Goal: Task Accomplishment & Management: Complete application form

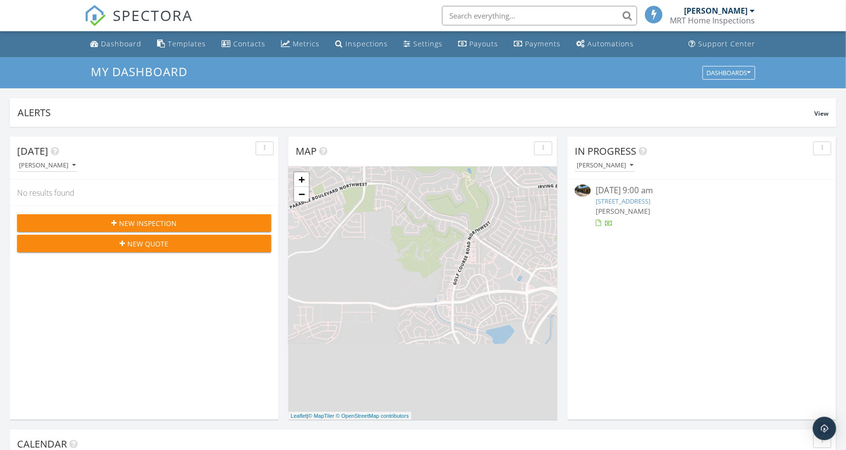
scroll to position [905, 863]
click at [459, 45] on div "Payouts" at bounding box center [462, 43] width 9 height 8
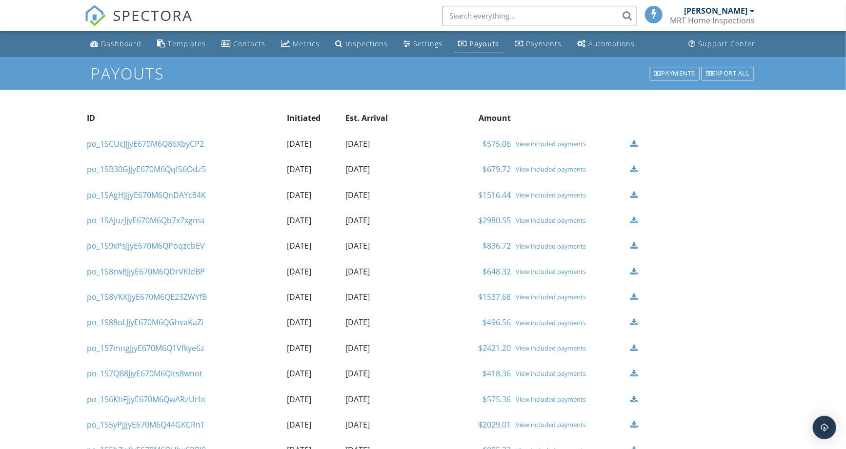
click at [538, 170] on div "View included payments" at bounding box center [570, 169] width 110 height 8
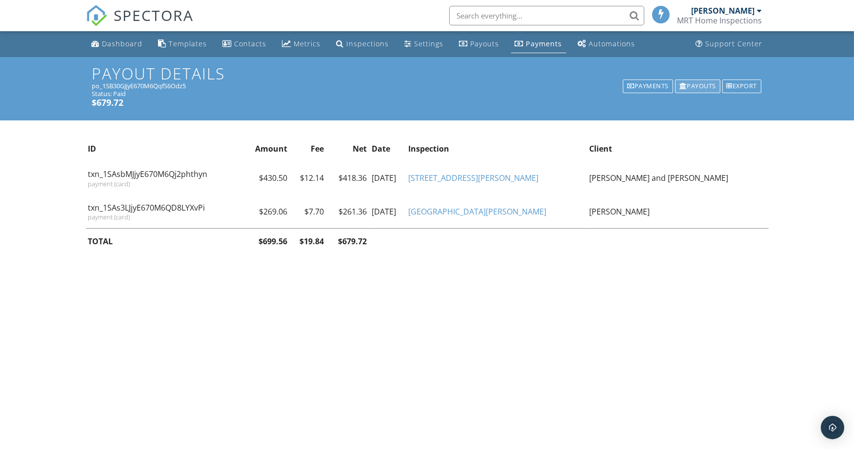
click at [694, 88] on div "Payouts" at bounding box center [697, 86] width 45 height 14
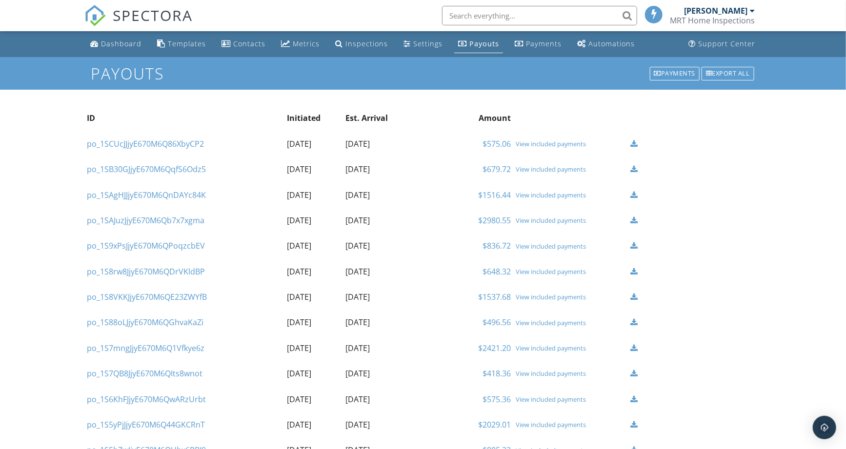
click at [537, 140] on div "View included payments" at bounding box center [570, 144] width 110 height 8
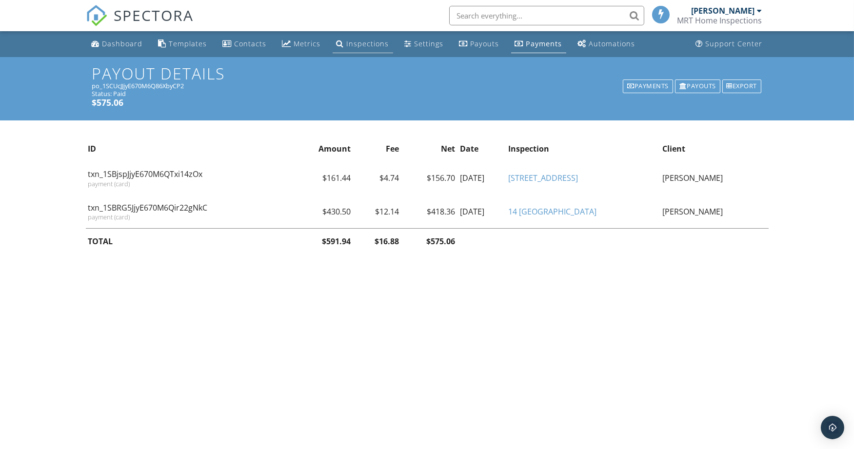
click at [347, 46] on div "Inspections" at bounding box center [368, 43] width 42 height 9
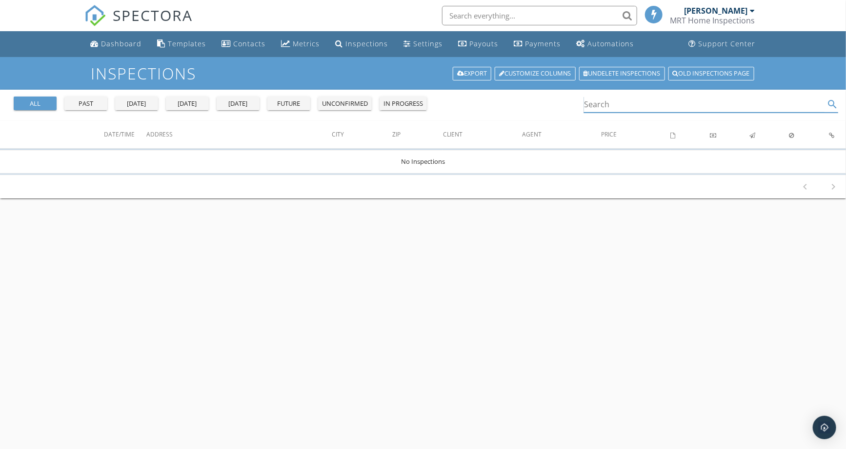
click at [612, 106] on input "Search" at bounding box center [704, 105] width 240 height 16
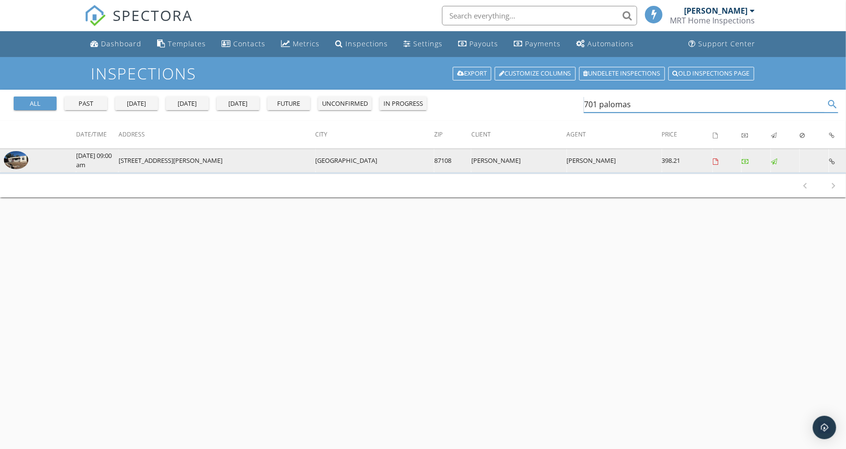
type input "701 palomas"
click at [23, 162] on img at bounding box center [16, 160] width 24 height 19
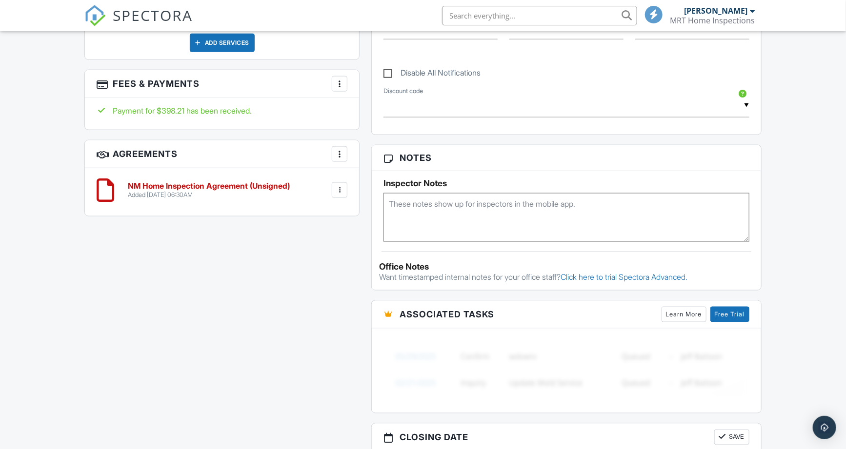
scroll to position [542, 0]
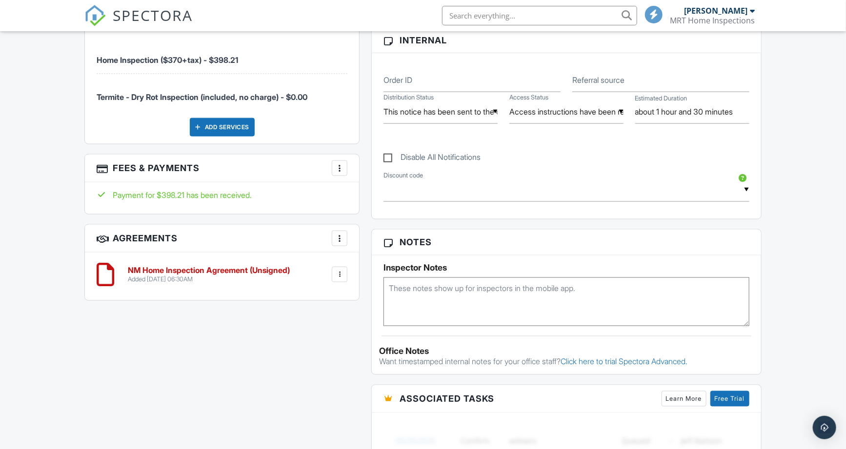
click at [340, 172] on div at bounding box center [340, 168] width 10 height 10
click at [370, 244] on li "View Invoice" at bounding box center [388, 247] width 102 height 24
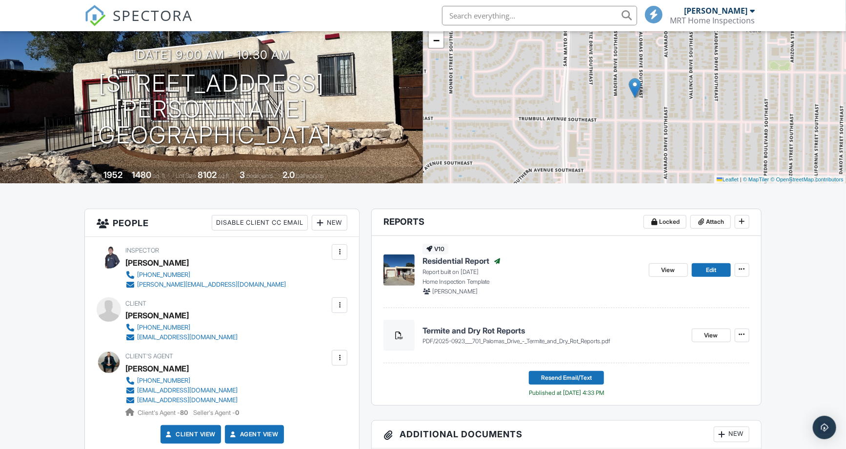
scroll to position [0, 0]
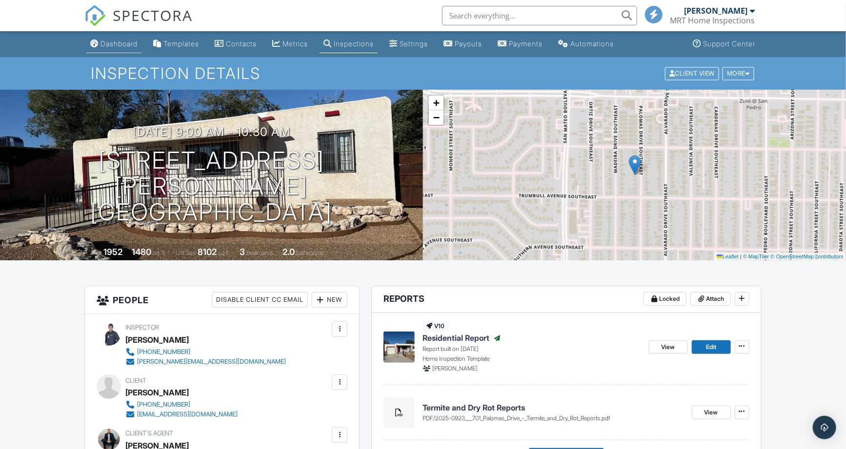
click at [118, 48] on link "Dashboard" at bounding box center [113, 44] width 55 height 18
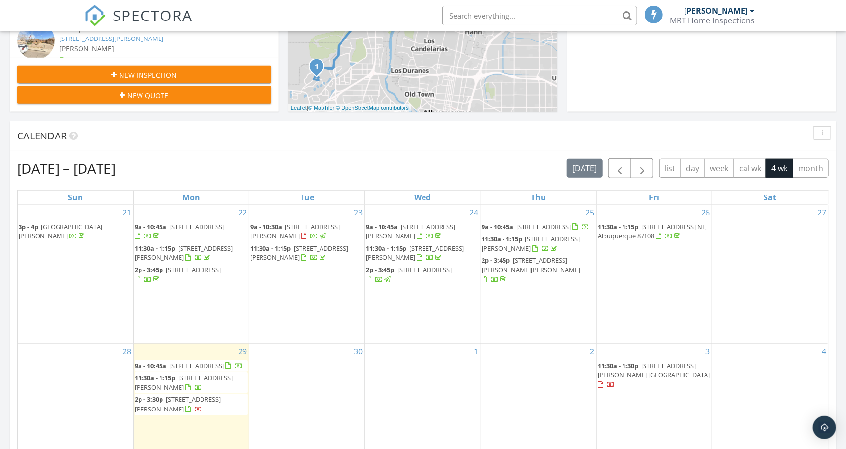
scroll to position [379, 0]
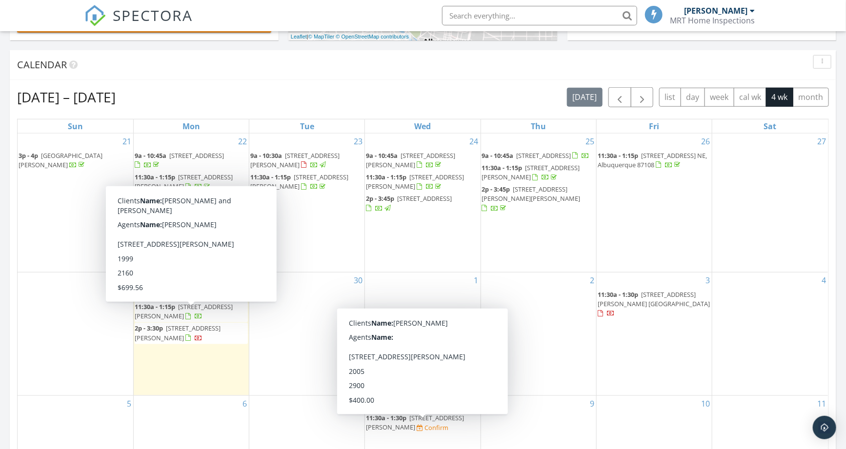
click at [684, 43] on div "Today Tyler Cole 9:00 am 8804 Zephyr Pl NW, Albuquerque, NM 87120 Tyler Cole 24…" at bounding box center [423, 191] width 846 height 887
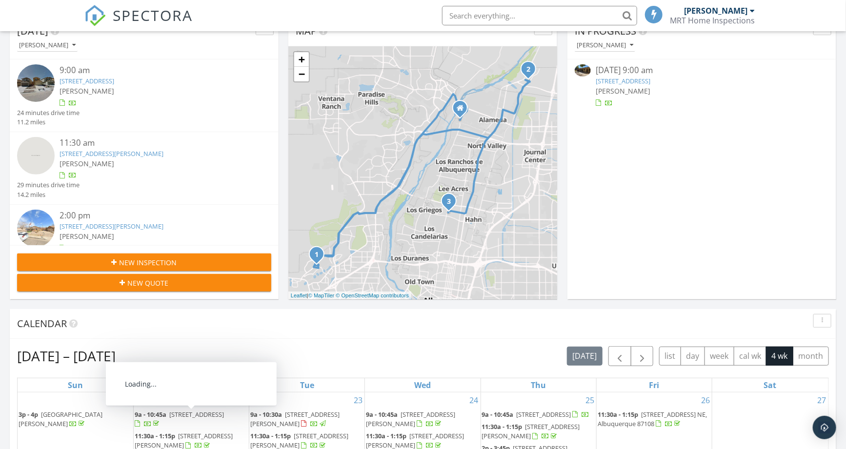
scroll to position [54, 0]
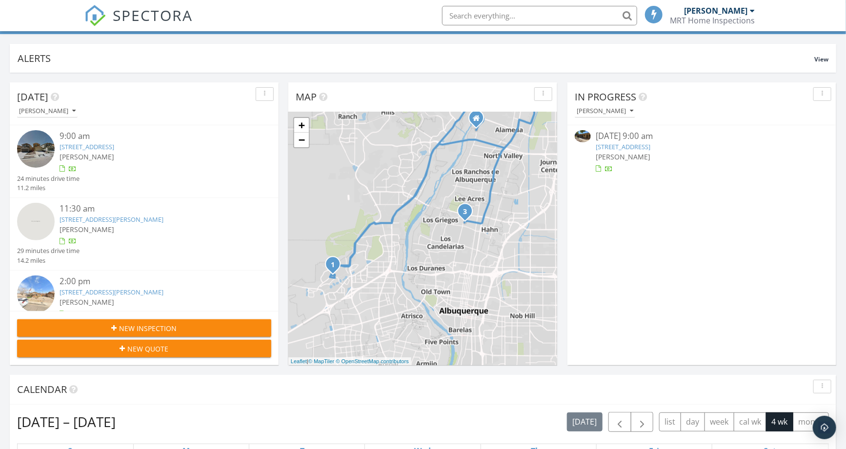
drag, startPoint x: 349, startPoint y: 323, endPoint x: 366, endPoint y: 266, distance: 59.6
click at [366, 266] on div "1 2 3 + − Coors Boulevard Northwest, Coors Boulevard Northwest, Coors Boulevard…" at bounding box center [422, 238] width 269 height 253
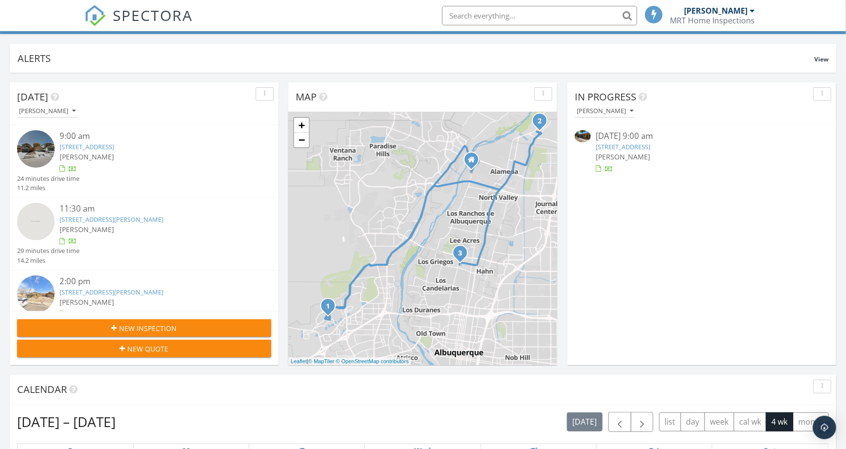
drag, startPoint x: 415, startPoint y: 251, endPoint x: 410, endPoint y: 294, distance: 42.8
click at [410, 294] on div "1 2 3 + − Coors Boulevard Northwest, Coors Boulevard Northwest, Coors Boulevard…" at bounding box center [422, 238] width 269 height 253
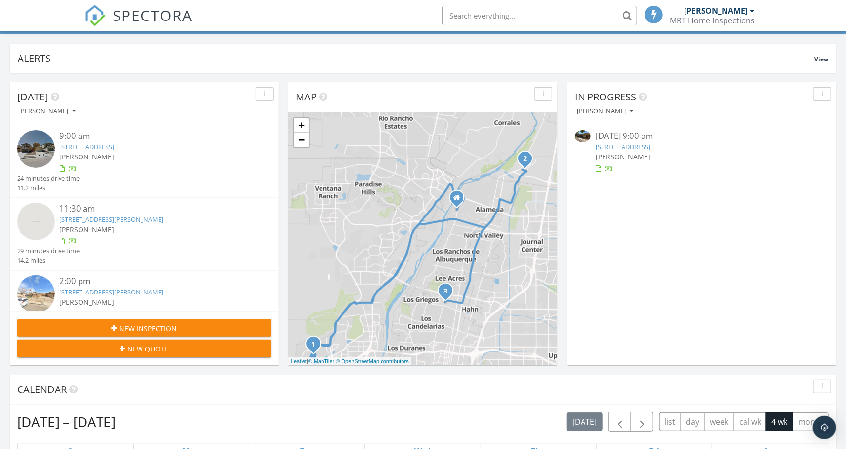
drag, startPoint x: 543, startPoint y: 149, endPoint x: 531, endPoint y: 183, distance: 36.4
click at [531, 183] on div "1 2 3 + − Coors Boulevard Northwest, Coors Boulevard Northwest, Coors Boulevard…" at bounding box center [422, 238] width 269 height 253
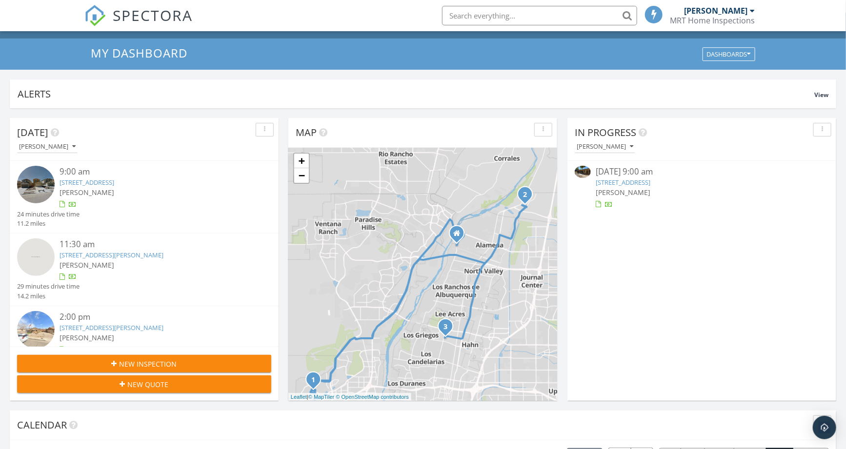
scroll to position [0, 0]
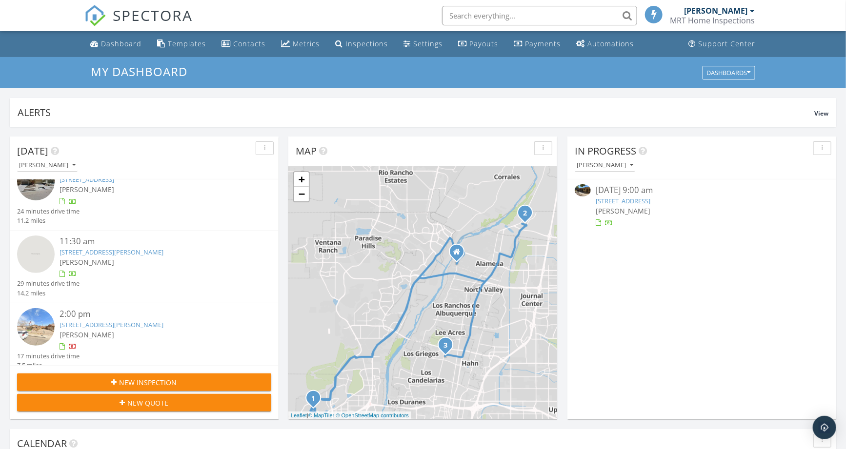
scroll to position [32, 0]
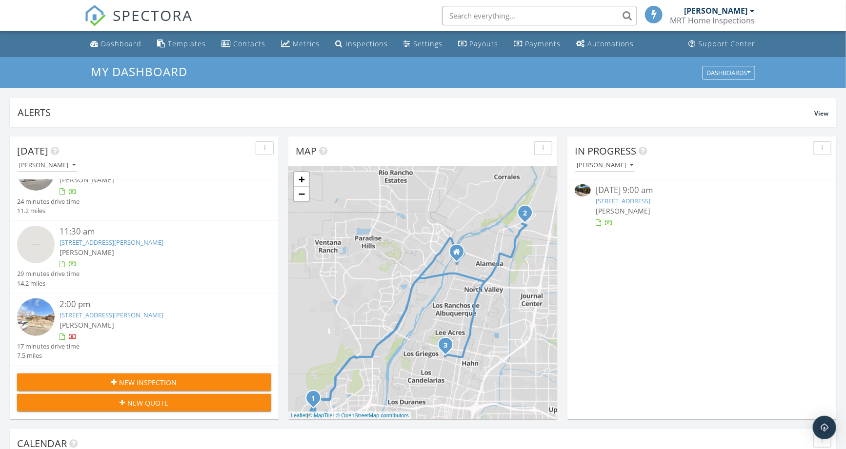
click at [191, 377] on div "New Inspection" at bounding box center [144, 382] width 238 height 10
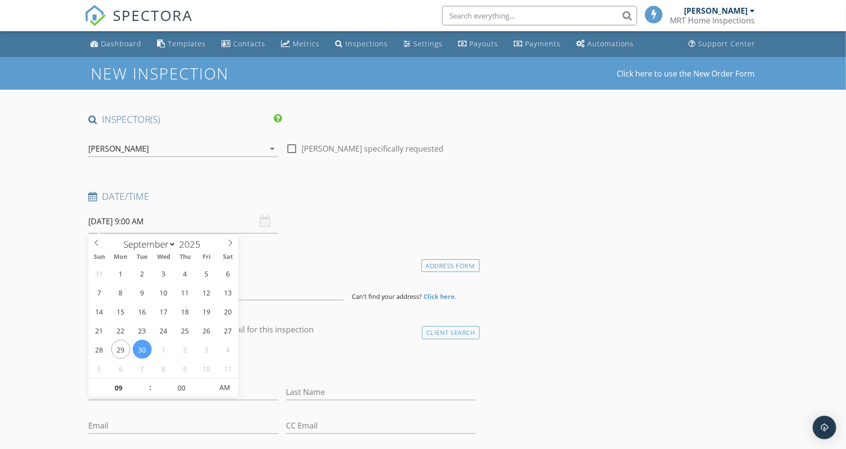
click at [110, 222] on input "09/30/2025 9:00 AM" at bounding box center [183, 222] width 190 height 24
select select "9"
type input "10/01/2025 9:00 AM"
select select "8"
click at [97, 242] on icon at bounding box center [96, 242] width 7 height 7
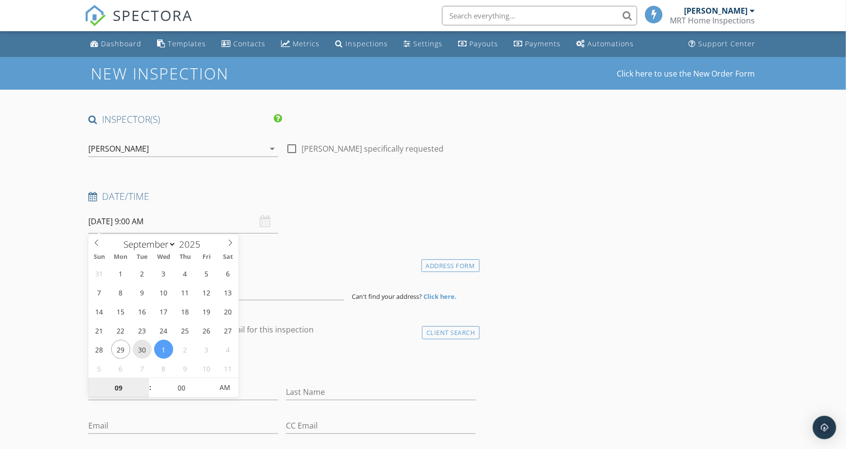
type input "09/30/2025 9:00 AM"
click at [263, 297] on input at bounding box center [215, 288] width 255 height 24
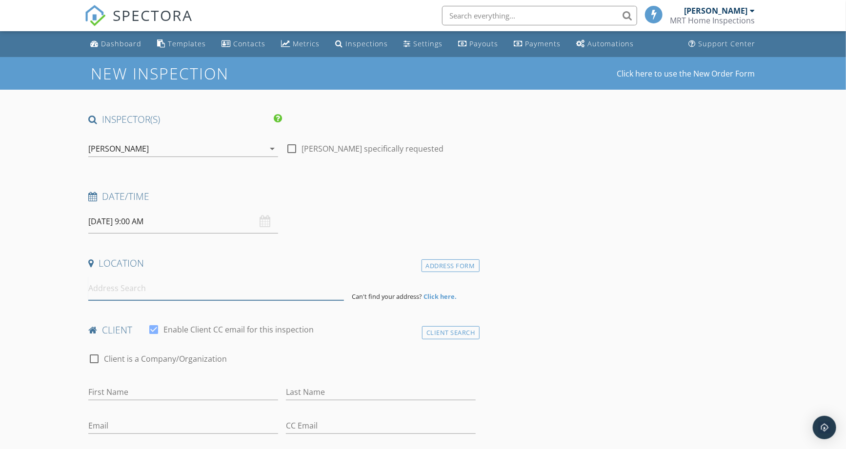
drag, startPoint x: 203, startPoint y: 295, endPoint x: 221, endPoint y: 283, distance: 21.4
click at [203, 294] on input at bounding box center [215, 288] width 255 height 24
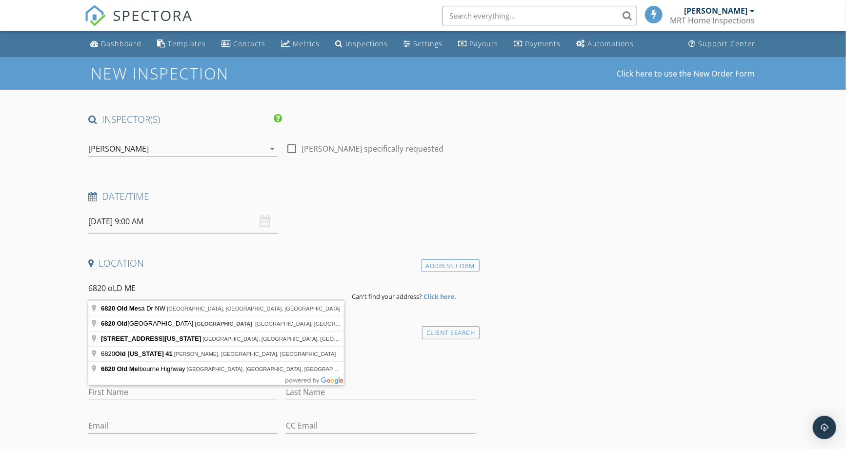
type input "6820 Old Mesa Dr NW, Albuquerque, NM, USA"
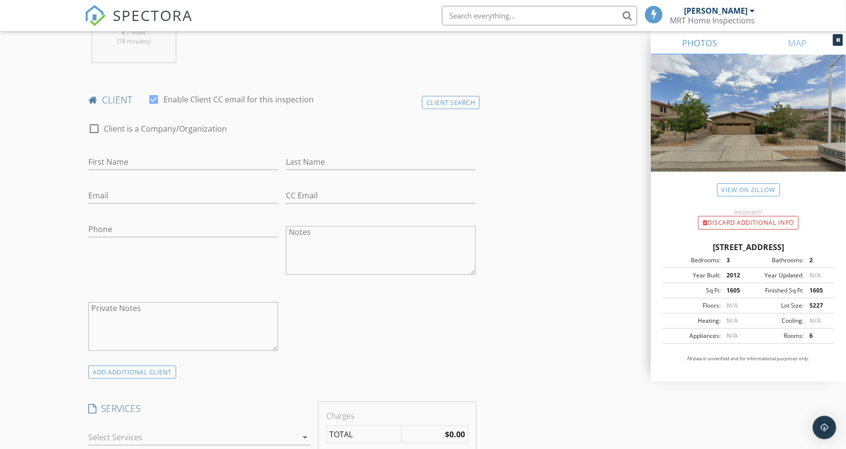
scroll to position [542, 0]
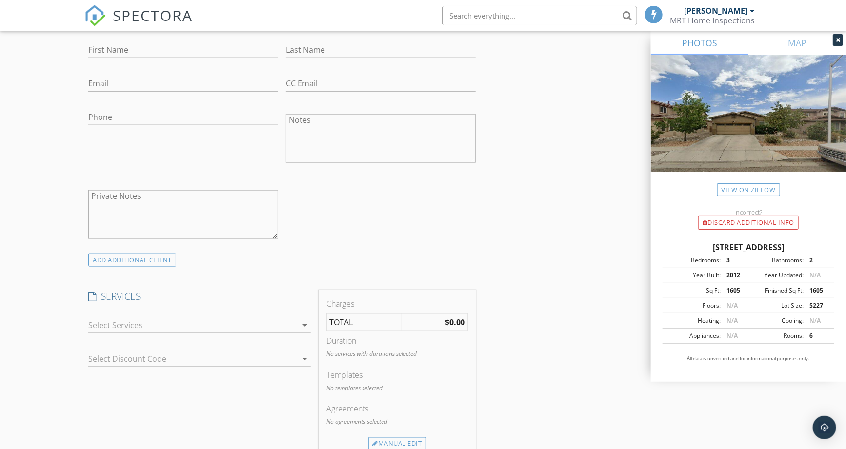
click at [155, 329] on div at bounding box center [192, 325] width 209 height 16
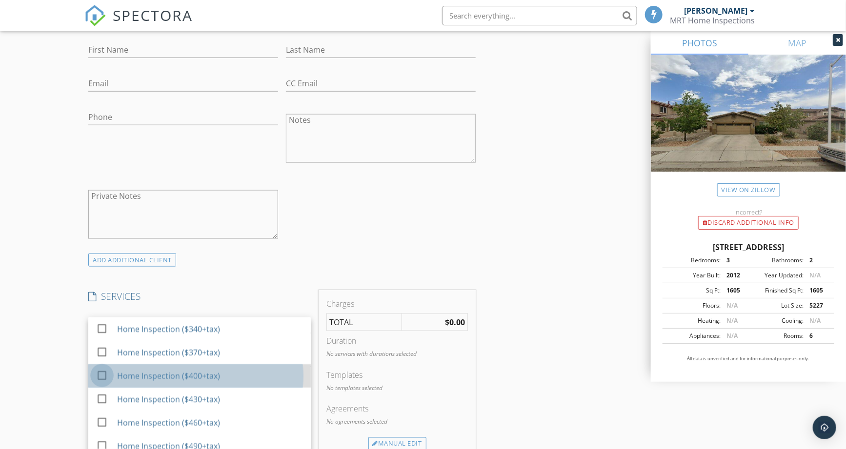
click at [100, 379] on div at bounding box center [102, 375] width 17 height 17
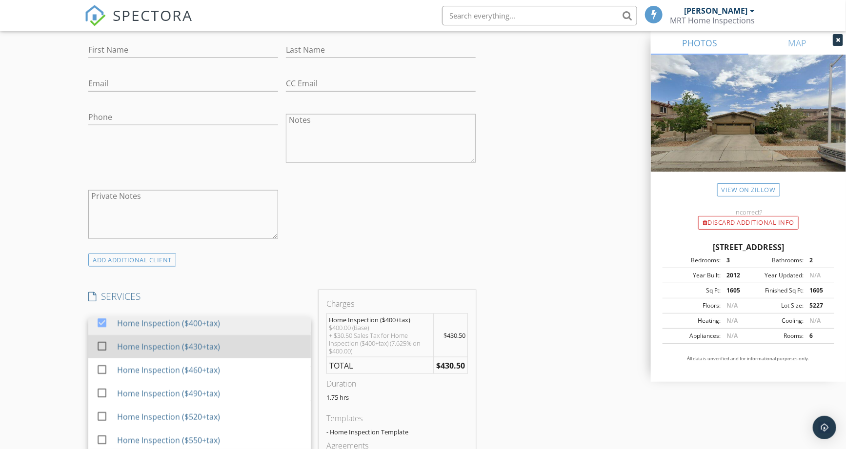
scroll to position [162, 0]
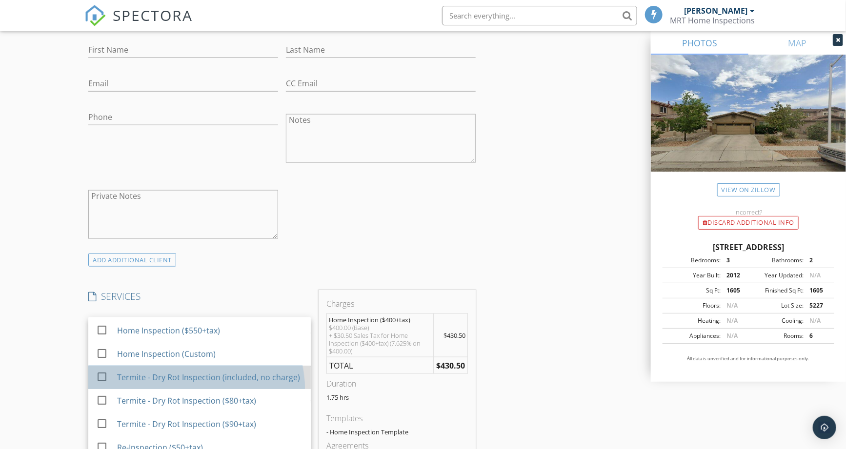
click at [101, 389] on div at bounding box center [104, 386] width 16 height 6
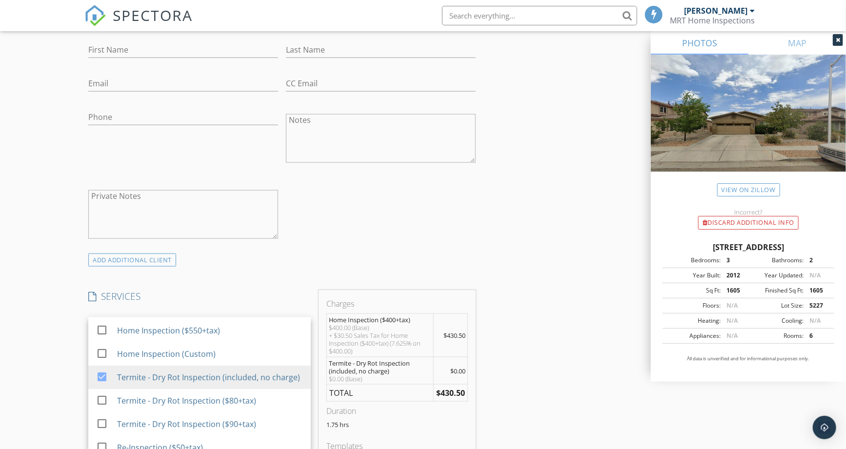
drag, startPoint x: 44, startPoint y: 398, endPoint x: 52, endPoint y: 397, distance: 7.9
click at [46, 398] on div "New Inspection Click here to use the New Order Form INSPECTOR(S) check_box Tyle…" at bounding box center [423, 417] width 846 height 1804
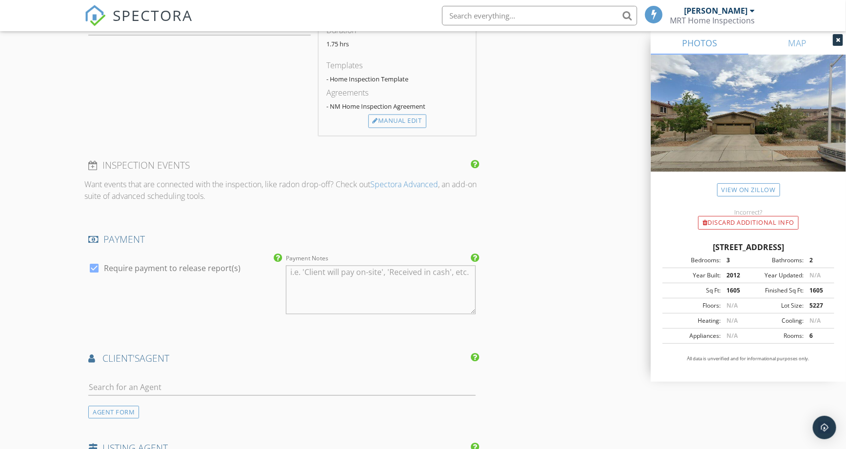
scroll to position [1083, 0]
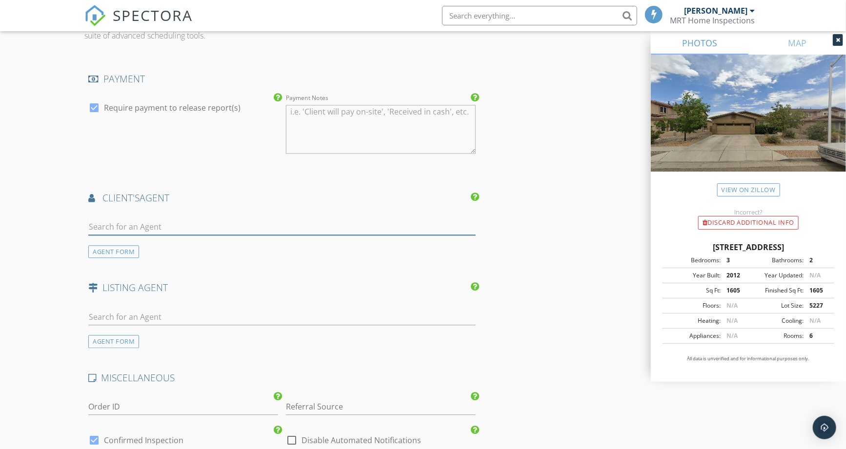
click at [161, 220] on input "text" at bounding box center [281, 227] width 387 height 16
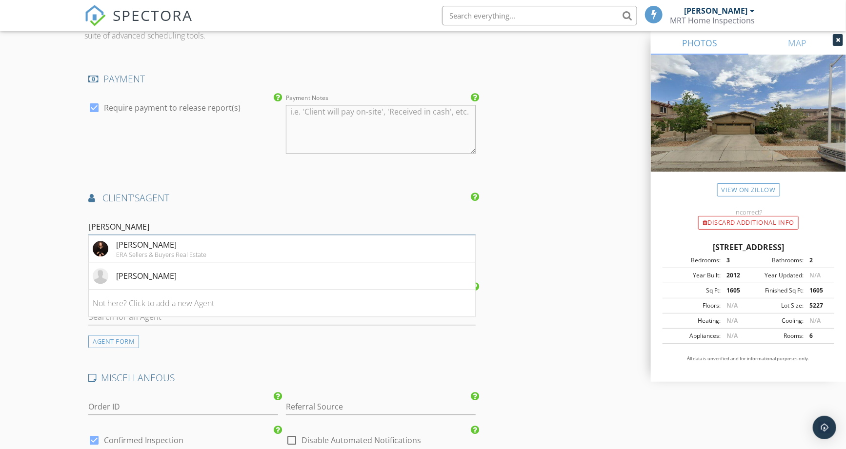
type input "Danielle"
click at [175, 246] on div "Danielle Erhard" at bounding box center [161, 245] width 90 height 12
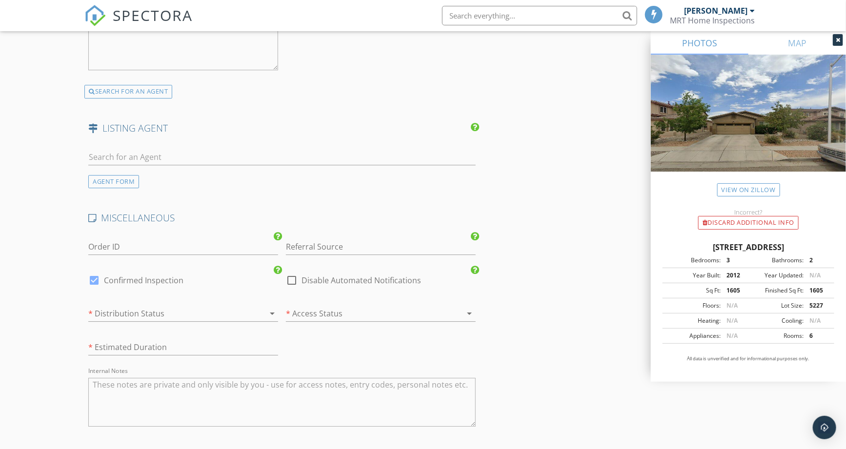
scroll to position [1517, 0]
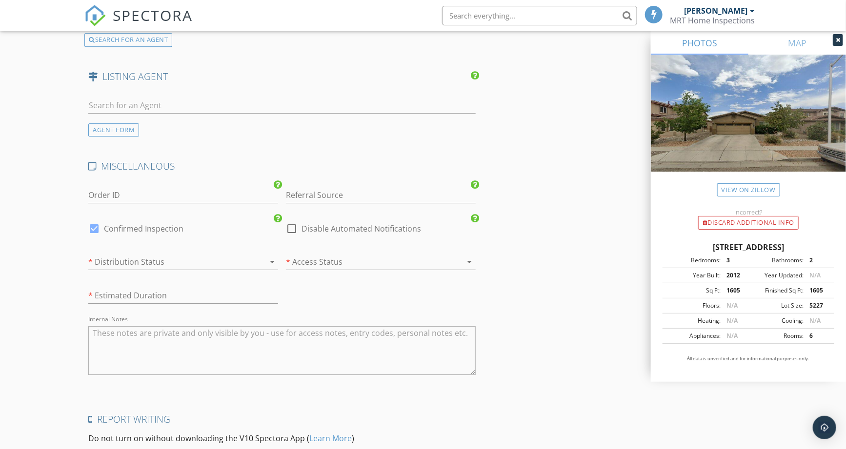
click at [137, 259] on div at bounding box center [169, 262] width 162 height 16
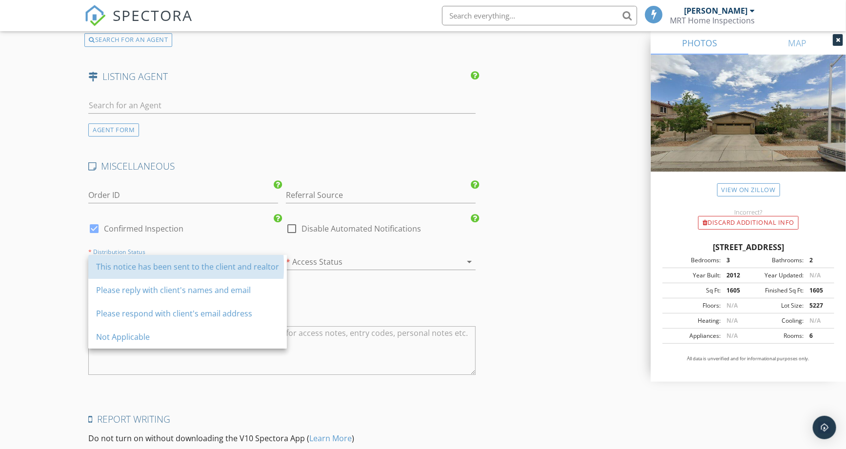
click at [137, 259] on div "This notice has been sent to the client and realtor" at bounding box center [187, 266] width 183 height 23
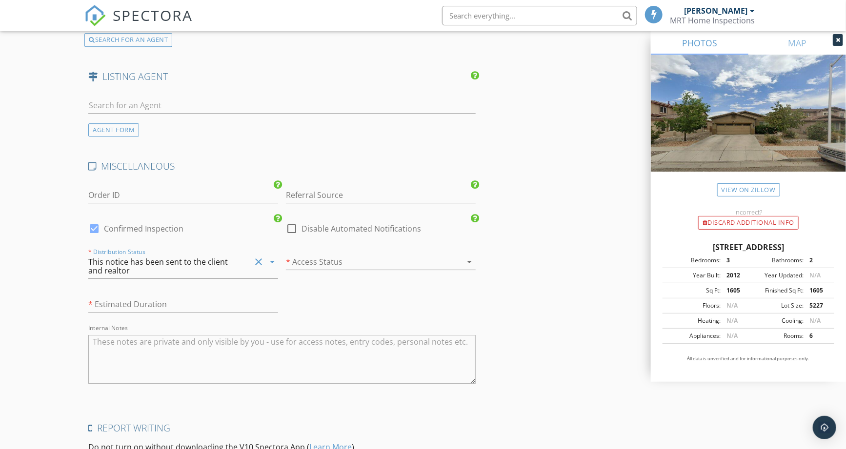
click at [260, 264] on icon "clear" at bounding box center [259, 262] width 12 height 12
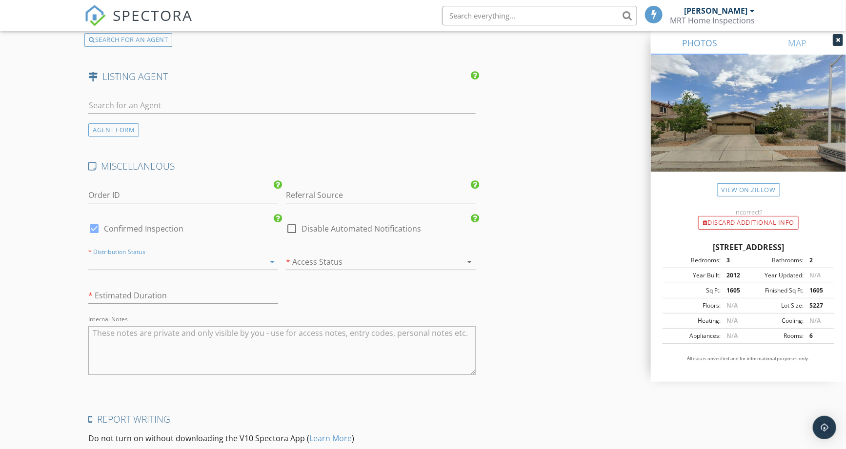
click at [270, 263] on icon "arrow_drop_down" at bounding box center [272, 262] width 12 height 12
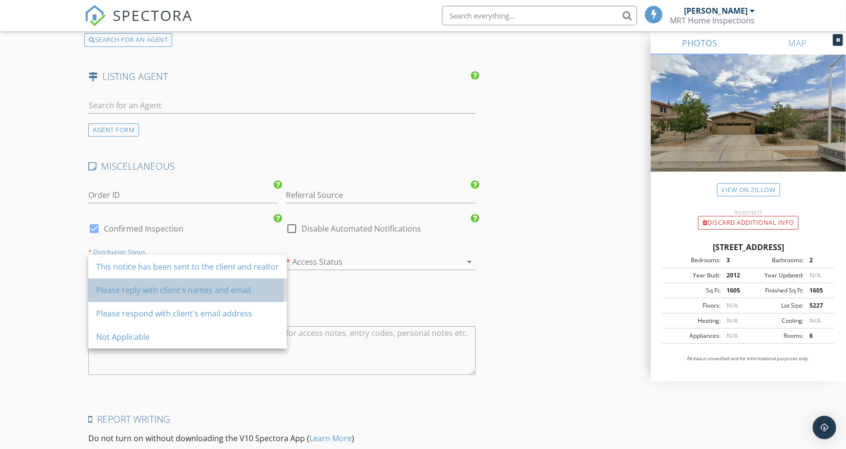
click at [169, 291] on div "Please reply with client's names and email" at bounding box center [187, 290] width 183 height 12
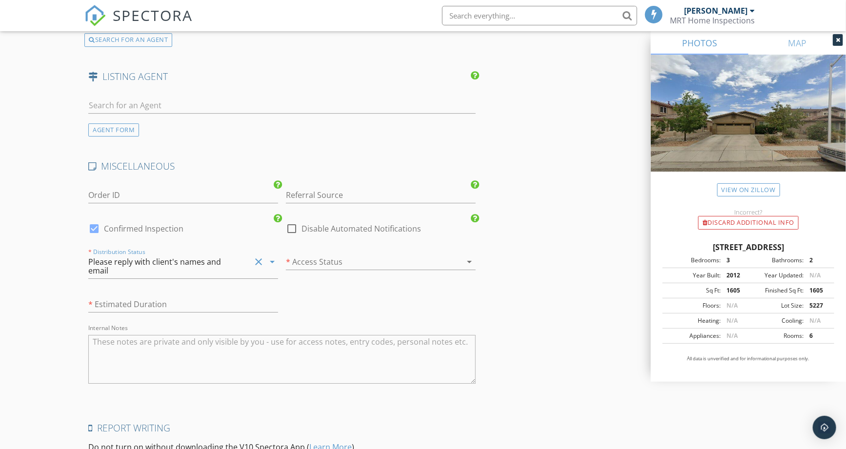
drag, startPoint x: 314, startPoint y: 259, endPoint x: 327, endPoint y: 270, distance: 17.7
click at [314, 259] on div at bounding box center [367, 262] width 162 height 16
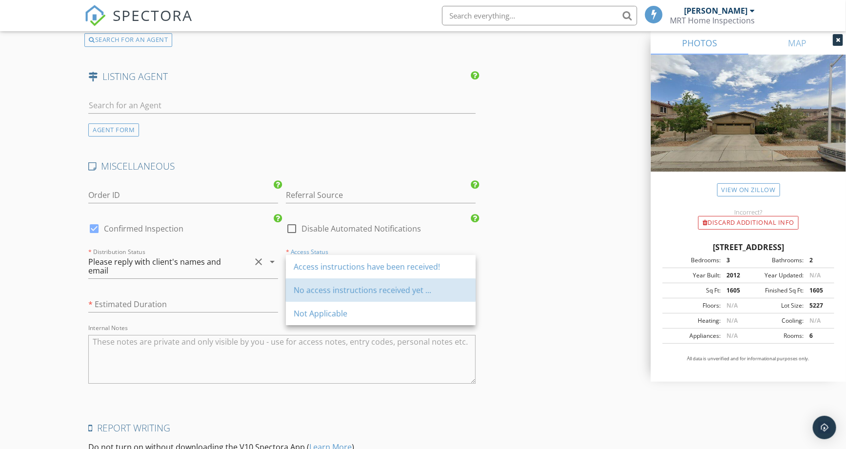
drag, startPoint x: 343, startPoint y: 289, endPoint x: 272, endPoint y: 294, distance: 71.4
click at [343, 290] on div "No access instructions received yet ..." at bounding box center [381, 290] width 174 height 12
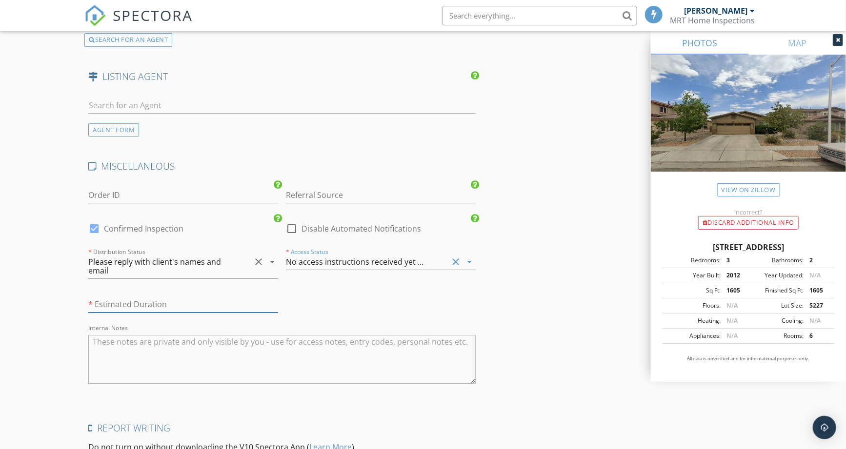
click at [187, 309] on input "text" at bounding box center [183, 304] width 190 height 16
type input "about 1 hour and 45 minutes"
click at [318, 308] on div "MISCELLANEOUS Order ID Referral Source Spectora Request check_box Confirmed Ins…" at bounding box center [281, 279] width 394 height 238
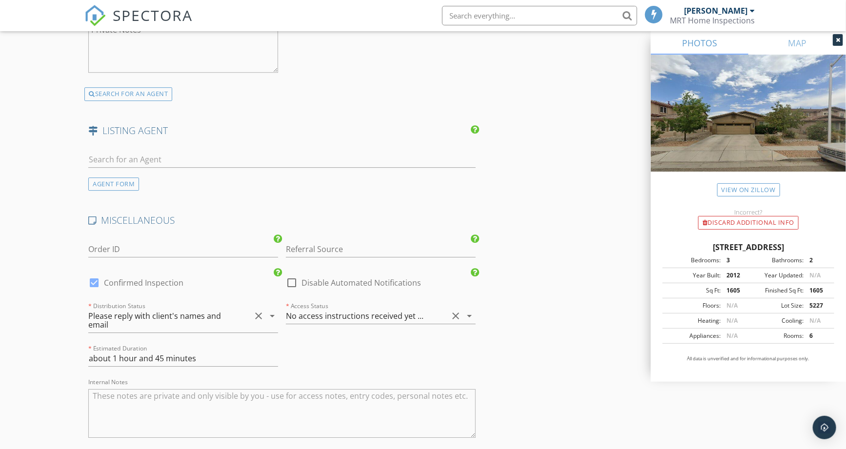
scroll to position [1644, 0]
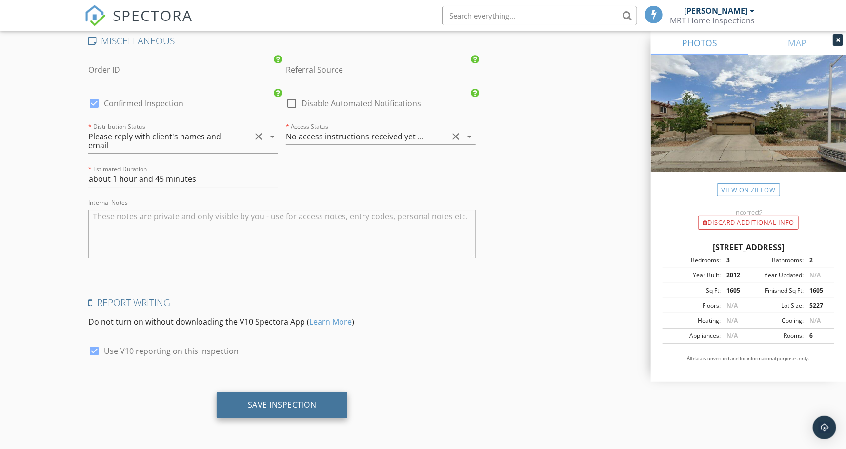
click at [266, 403] on div "Save Inspection" at bounding box center [282, 405] width 69 height 10
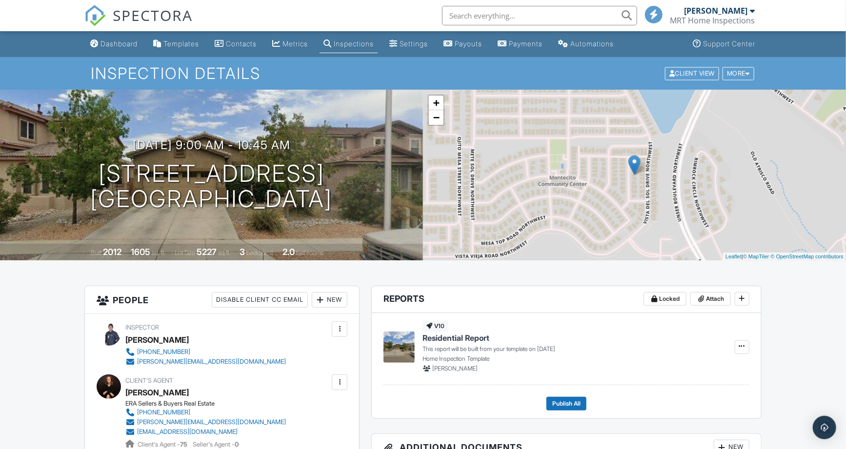
click at [128, 44] on div "Dashboard" at bounding box center [118, 43] width 37 height 8
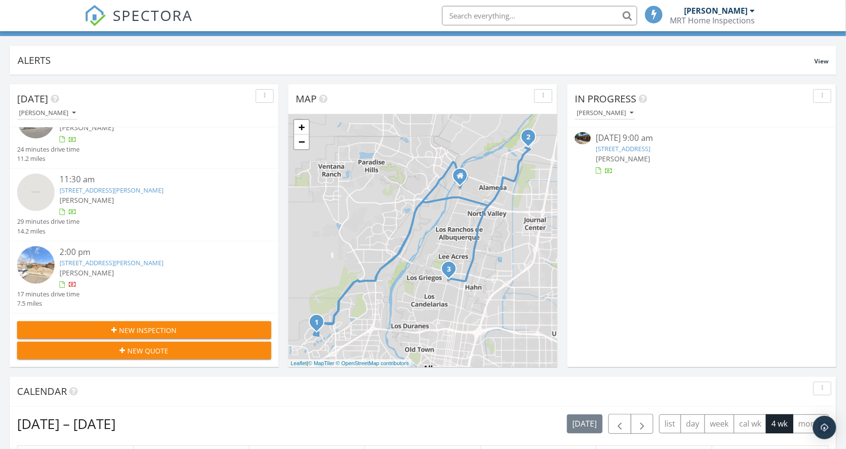
scroll to position [108, 0]
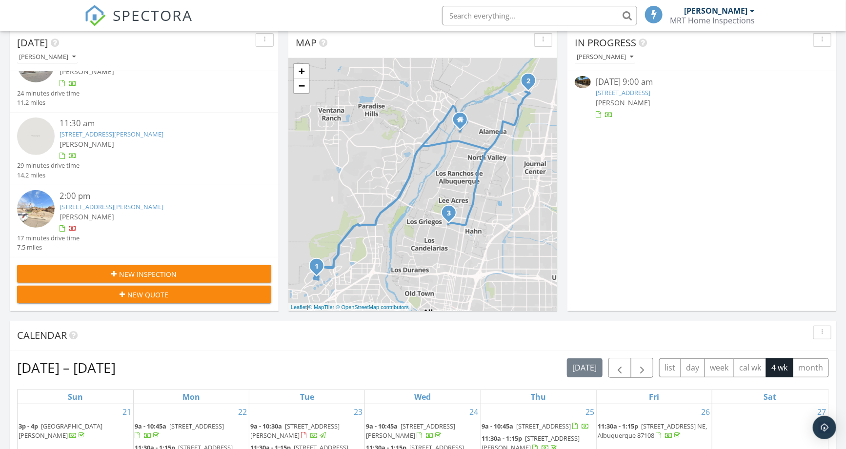
click at [163, 271] on span "New Inspection" at bounding box center [148, 274] width 58 height 10
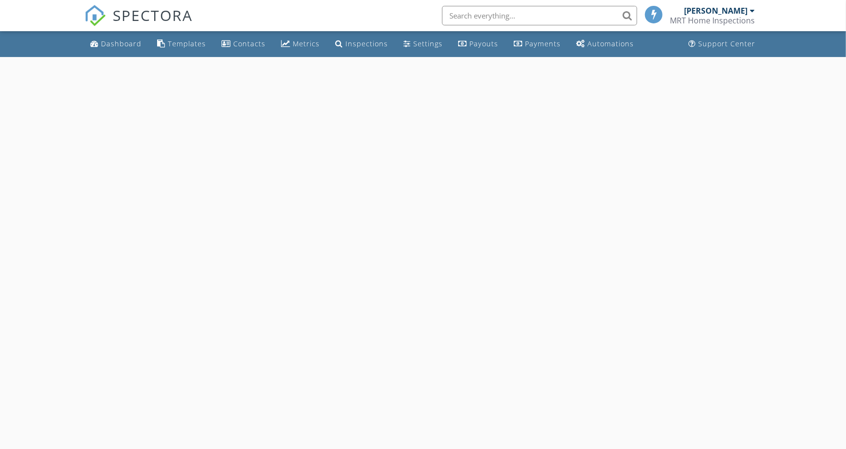
select select "8"
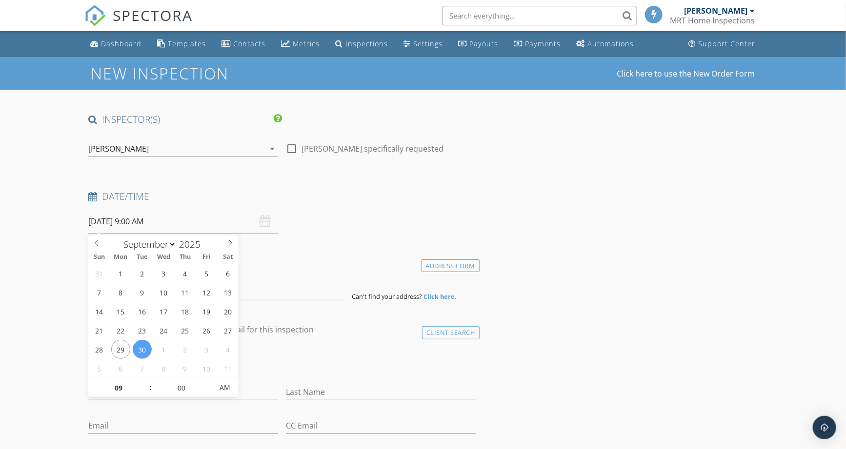
click at [114, 223] on input "09/30/2025 9:00 AM" at bounding box center [183, 222] width 190 height 24
type input "10"
type input "09/30/2025 10:00 AM"
click at [144, 384] on span at bounding box center [145, 383] width 7 height 10
type input "11"
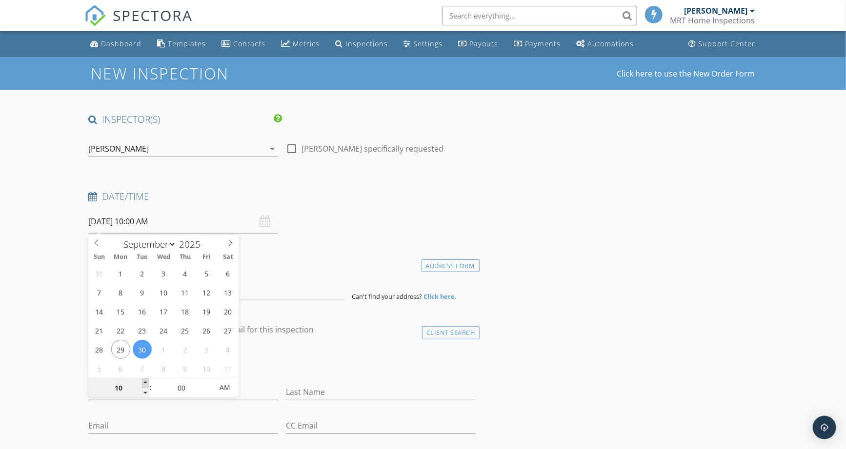
type input "09/30/2025 11:00 AM"
click at [144, 384] on span at bounding box center [145, 383] width 7 height 10
type input "05"
type input "09/30/2025 11:05 AM"
click at [206, 383] on span at bounding box center [208, 383] width 7 height 10
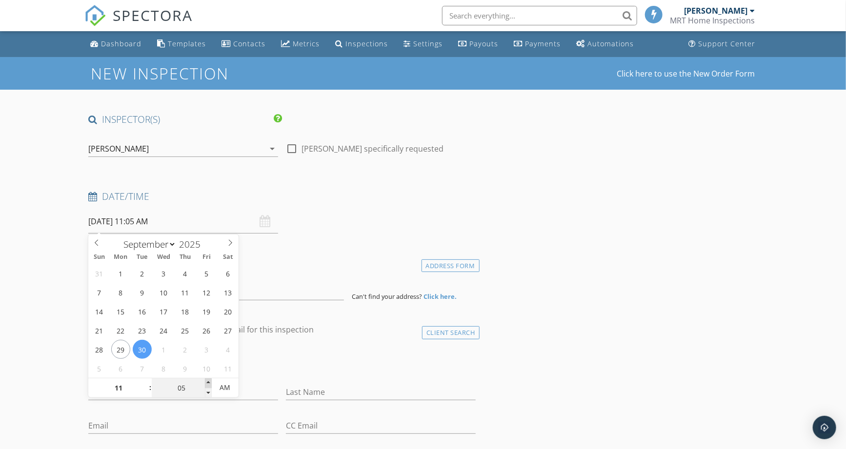
type input "10"
type input "09/30/2025 11:10 AM"
click at [206, 383] on span at bounding box center [208, 383] width 7 height 10
type input "15"
type input "09/30/2025 11:15 AM"
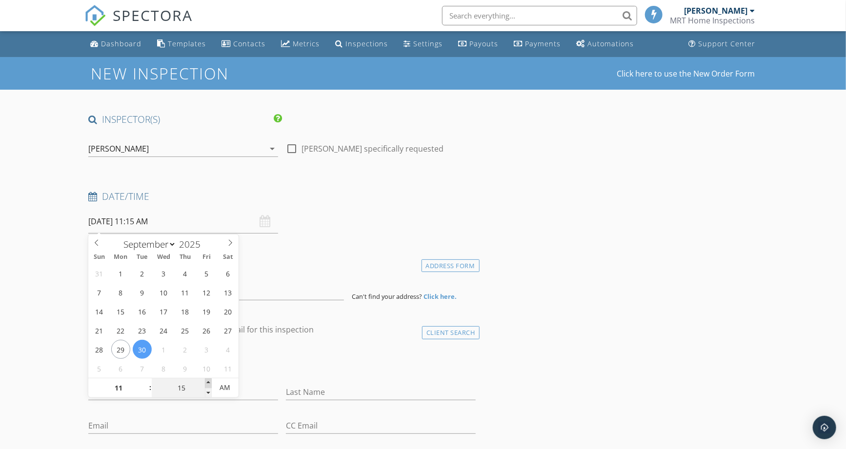
click at [206, 383] on span at bounding box center [208, 383] width 7 height 10
type input "20"
type input "09/30/2025 11:20 AM"
click at [206, 383] on span at bounding box center [208, 383] width 7 height 10
type input "25"
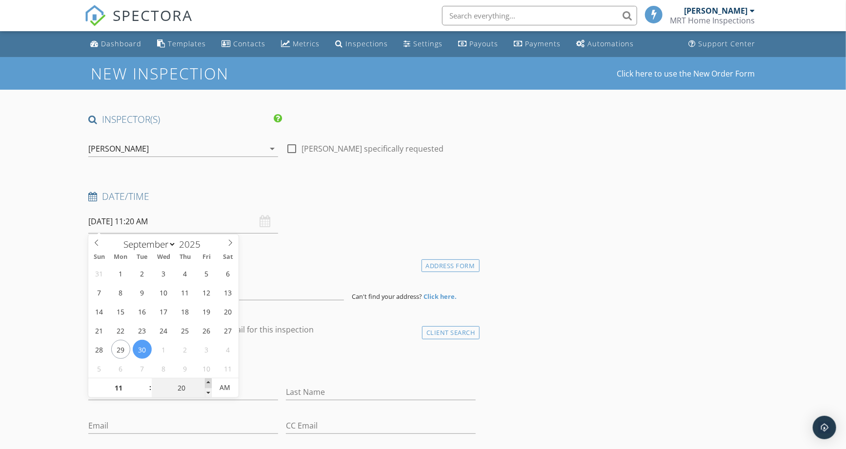
type input "09/30/2025 11:25 AM"
click at [206, 383] on span at bounding box center [208, 383] width 7 height 10
type input "30"
type input "09/30/2025 11:30 AM"
click at [206, 383] on span at bounding box center [208, 383] width 7 height 10
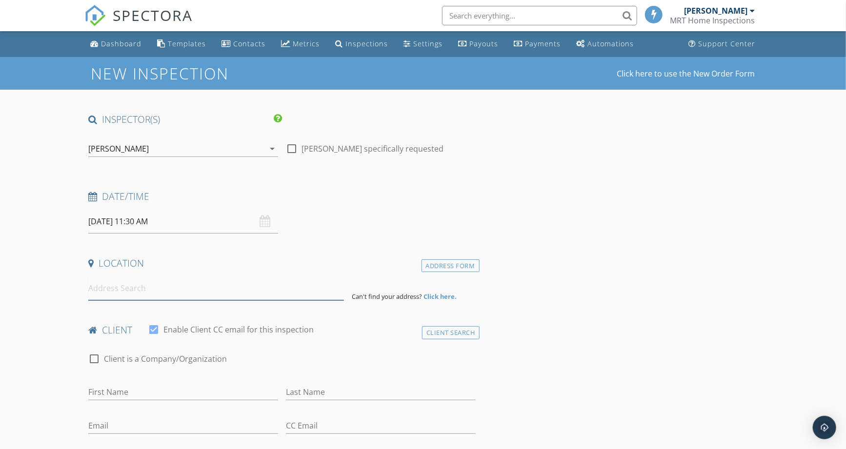
click at [258, 295] on input at bounding box center [215, 288] width 255 height 24
click at [154, 222] on input "09/30/2025 11:30 AM" at bounding box center [183, 222] width 190 height 24
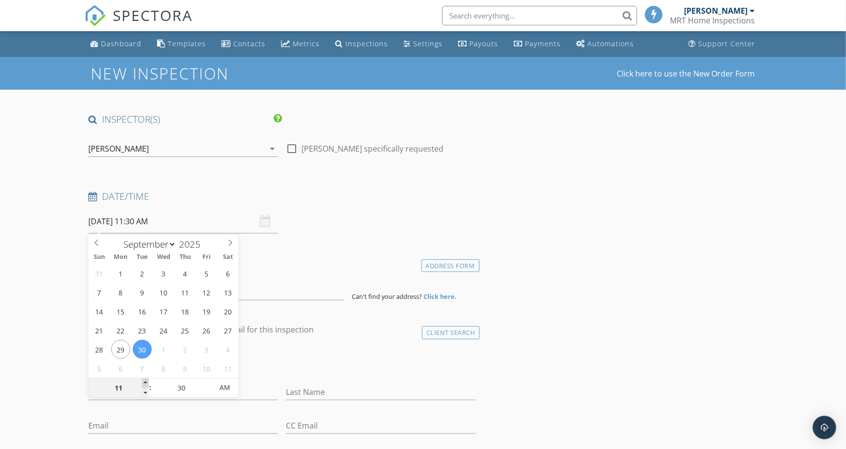
type input "12"
type input "09/30/2025 12:30 PM"
click at [144, 383] on span at bounding box center [145, 383] width 7 height 10
type input "01"
type input "09/30/2025 1:30 PM"
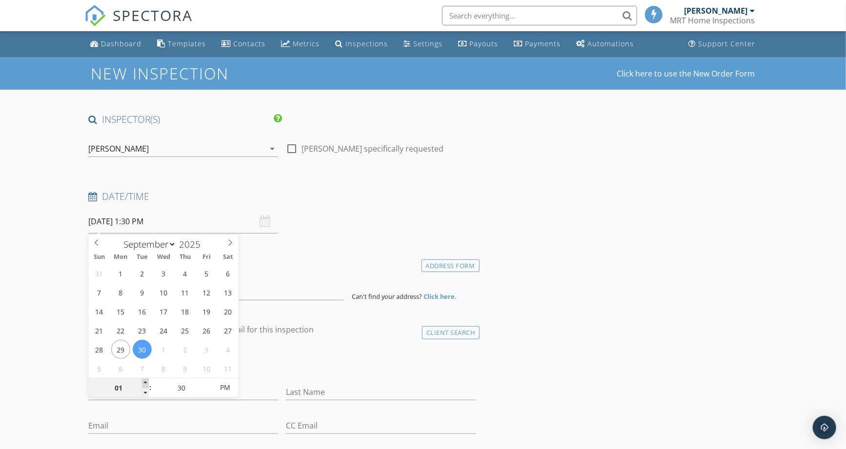
click at [144, 383] on span at bounding box center [145, 383] width 7 height 10
type input "02"
type input "09/30/2025 2:30 PM"
click at [144, 383] on span at bounding box center [145, 383] width 7 height 10
type input "25"
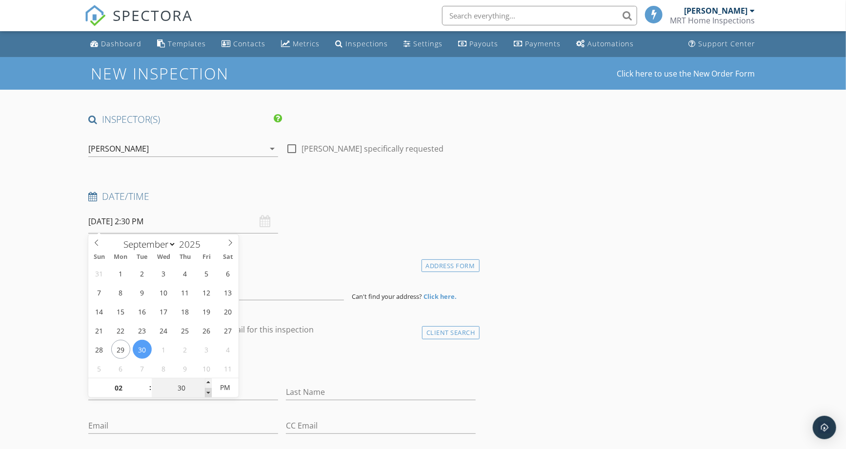
type input "09/30/2025 2:25 PM"
click at [209, 391] on span at bounding box center [208, 393] width 7 height 10
type input "20"
type input "09/30/2025 2:20 PM"
click at [209, 391] on span at bounding box center [208, 393] width 7 height 10
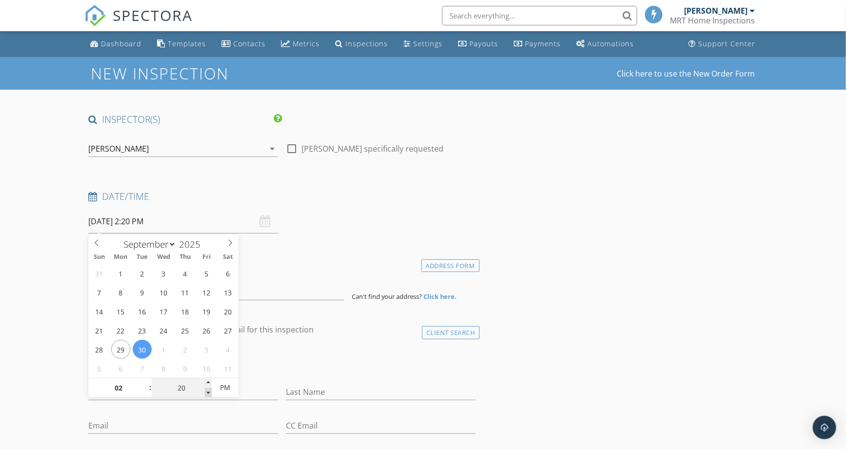
type input "15"
type input "09/30/2025 2:15 PM"
click at [209, 391] on span at bounding box center [208, 393] width 7 height 10
type input "10"
type input "09/30/2025 2:10 PM"
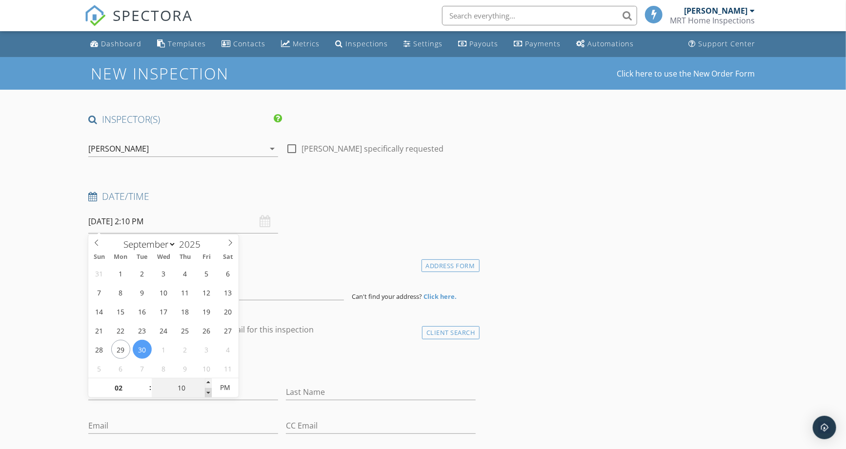
click at [209, 391] on span at bounding box center [208, 393] width 7 height 10
type input "05"
type input "09/30/2025 2:05 PM"
click at [209, 391] on span at bounding box center [208, 393] width 7 height 10
type input "00"
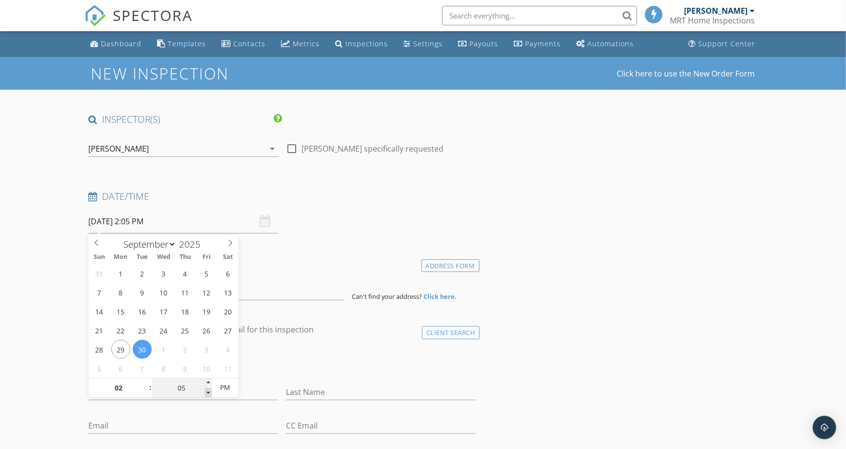
type input "09/30/2025 2:00 PM"
click at [209, 391] on span at bounding box center [208, 393] width 7 height 10
click at [460, 360] on div "check_box_outline_blank Client is a Company/Organization" at bounding box center [281, 363] width 387 height 25
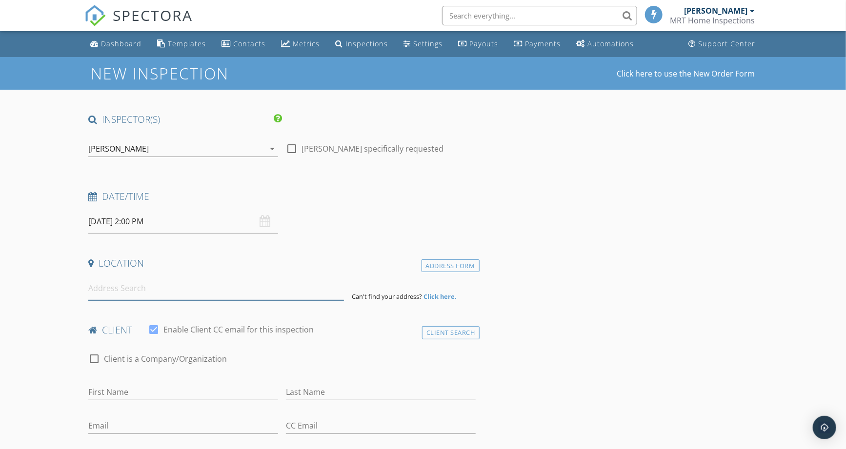
click at [213, 291] on input at bounding box center [215, 288] width 255 height 24
click at [171, 293] on input at bounding box center [215, 288] width 255 height 24
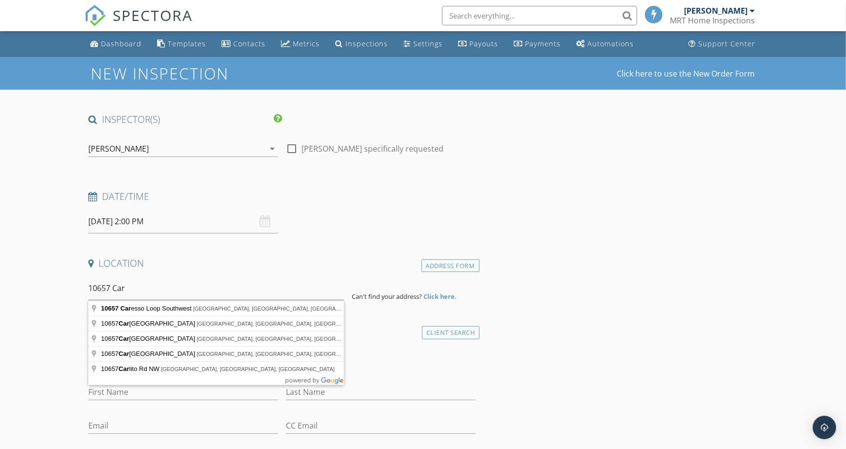
type input "10657 Caresso Loop Southwest, Albuquerque, NM, USA"
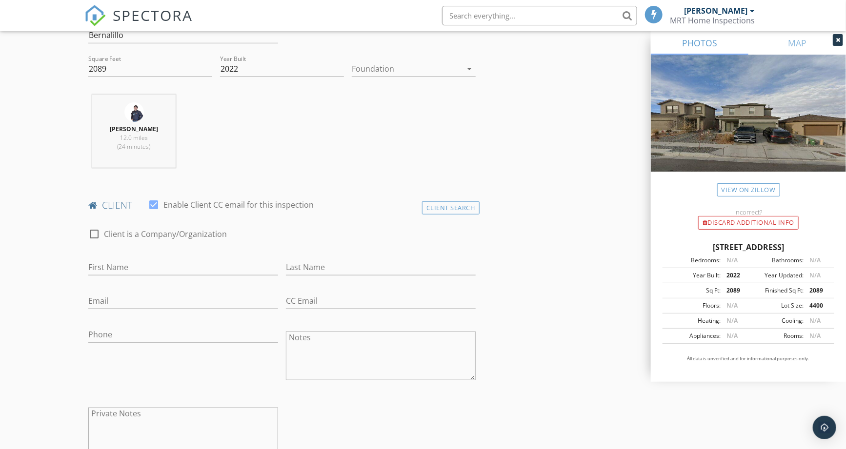
scroll to position [325, 0]
click at [144, 262] on input "First Name" at bounding box center [183, 267] width 190 height 16
type input "Lawrence"
click at [300, 264] on input "Last Name" at bounding box center [381, 267] width 190 height 16
type input "Francisco"
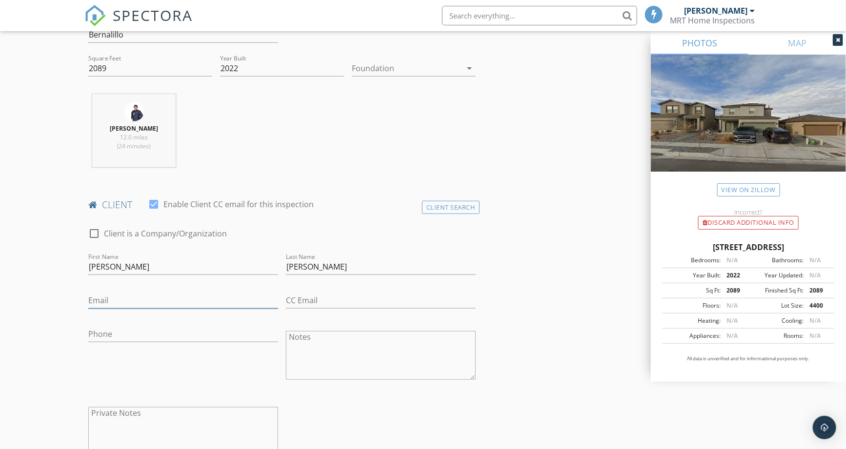
click at [214, 304] on input "Email" at bounding box center [183, 301] width 190 height 16
paste input "Law.francisco173nm@gmail.com"
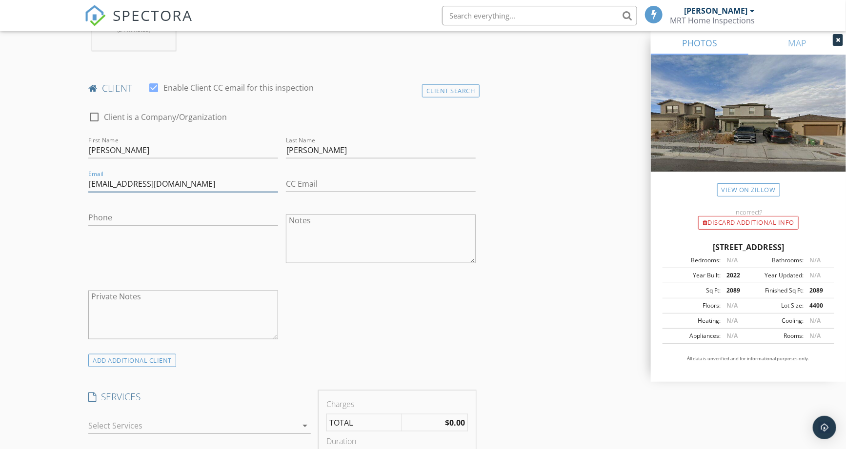
scroll to position [488, 0]
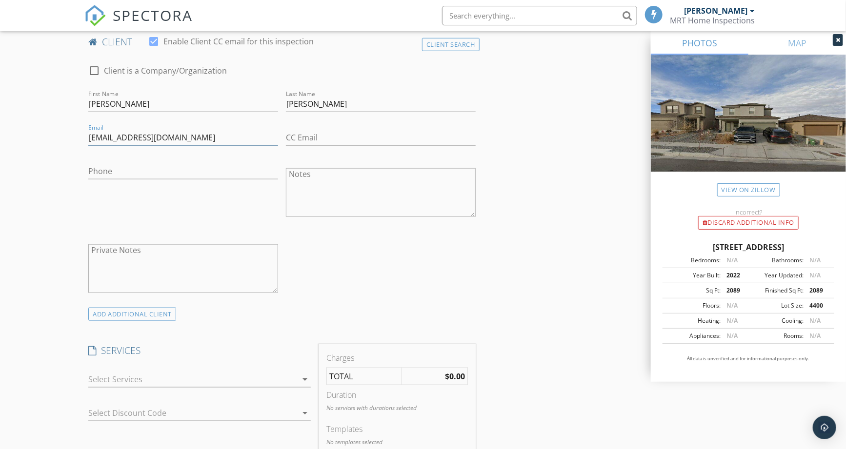
type input "Law.francisco173nm@gmail.com"
click at [123, 382] on div at bounding box center [192, 380] width 209 height 16
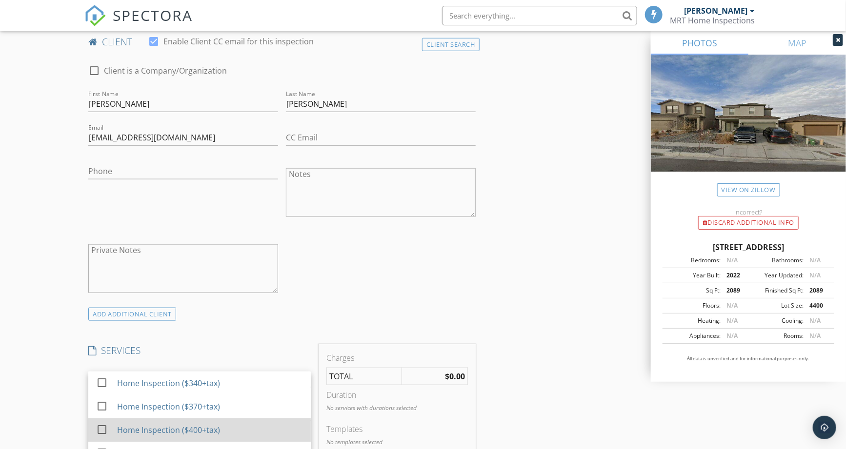
click at [99, 426] on div at bounding box center [102, 429] width 17 height 17
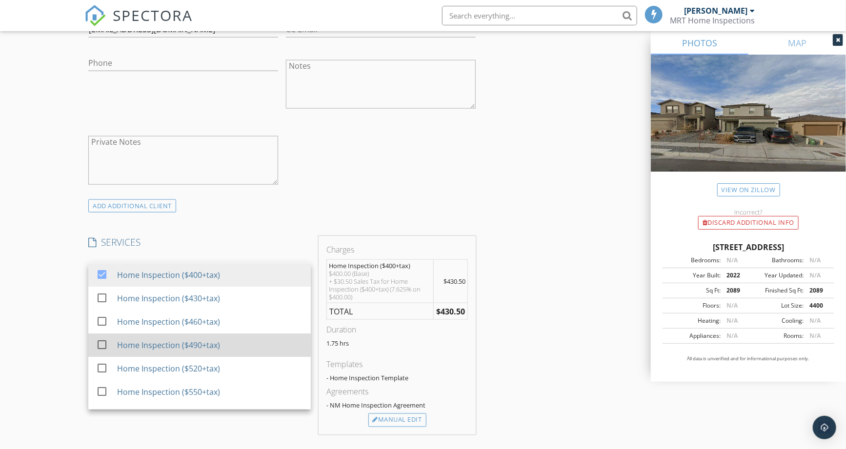
scroll to position [108, 0]
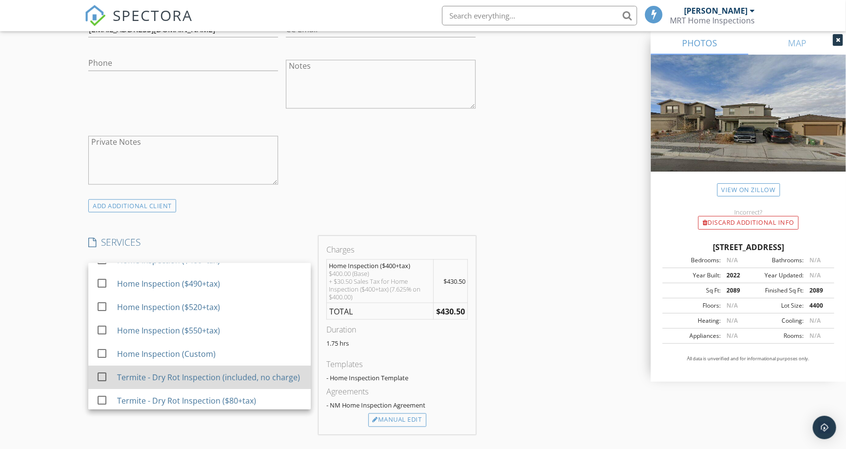
click at [98, 385] on div at bounding box center [102, 377] width 17 height 17
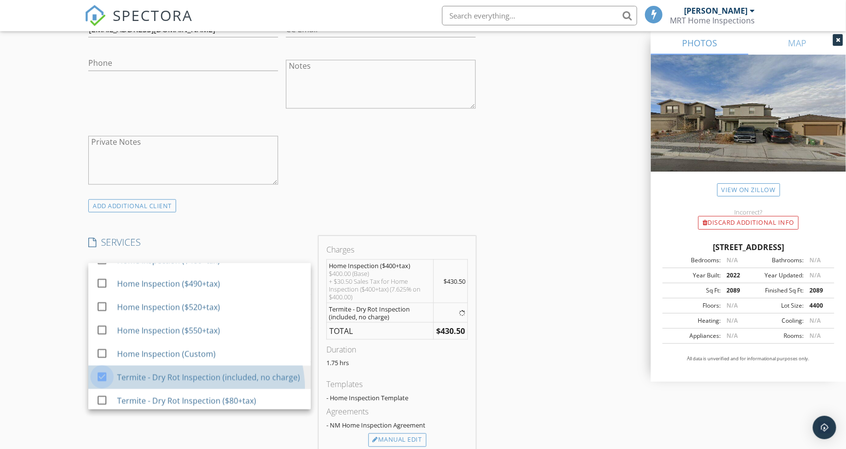
click at [56, 394] on div "New Inspection Click here to use the New Order Form INSPECTOR(S) check_box Tyle…" at bounding box center [423, 359] width 846 height 1796
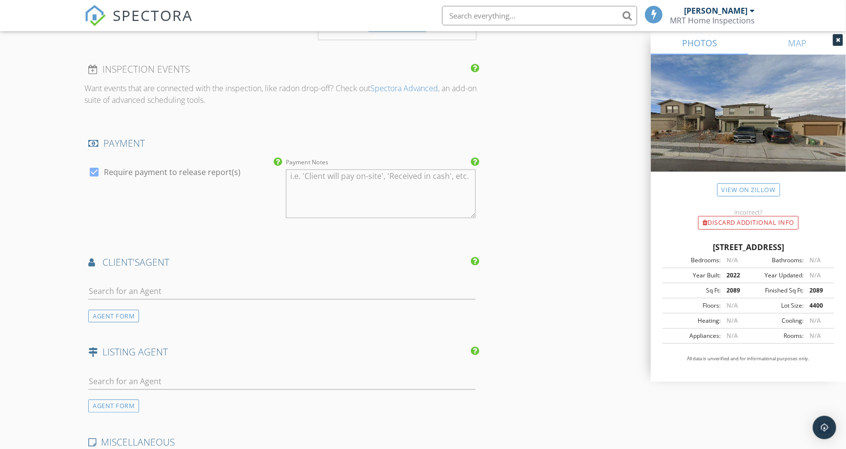
scroll to position [1083, 0]
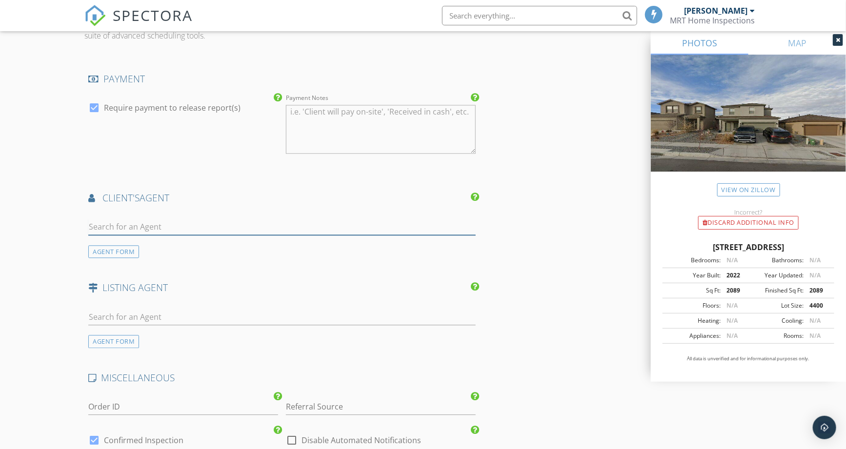
click at [194, 222] on input "text" at bounding box center [281, 227] width 387 height 16
click at [177, 222] on input "text" at bounding box center [281, 227] width 387 height 16
click at [151, 231] on input "Xer" at bounding box center [281, 227] width 387 height 16
drag, startPoint x: 138, startPoint y: 227, endPoint x: 27, endPoint y: 217, distance: 111.6
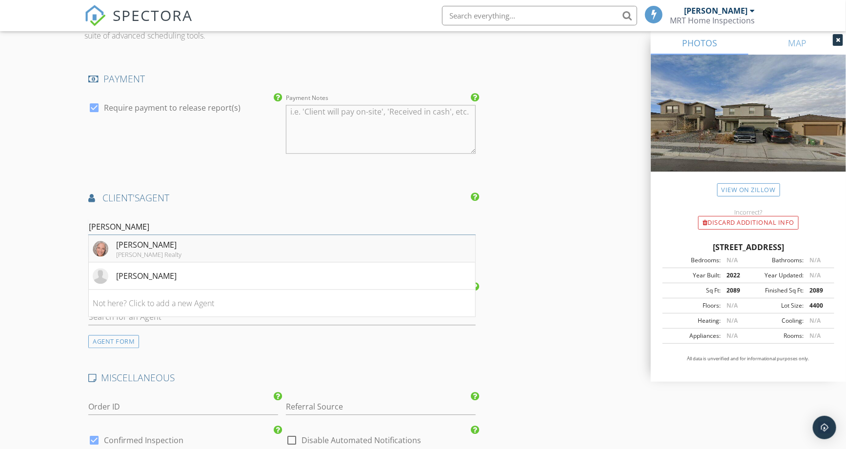
type input "Lisa"
click at [116, 246] on div "Lisa Godin" at bounding box center [148, 245] width 65 height 12
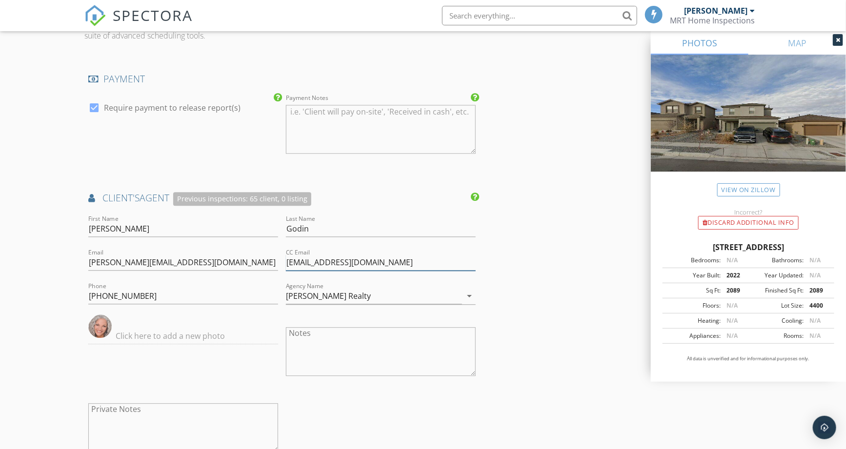
click at [423, 262] on input "adminassist@peaceoftheplanet.com" at bounding box center [381, 263] width 190 height 16
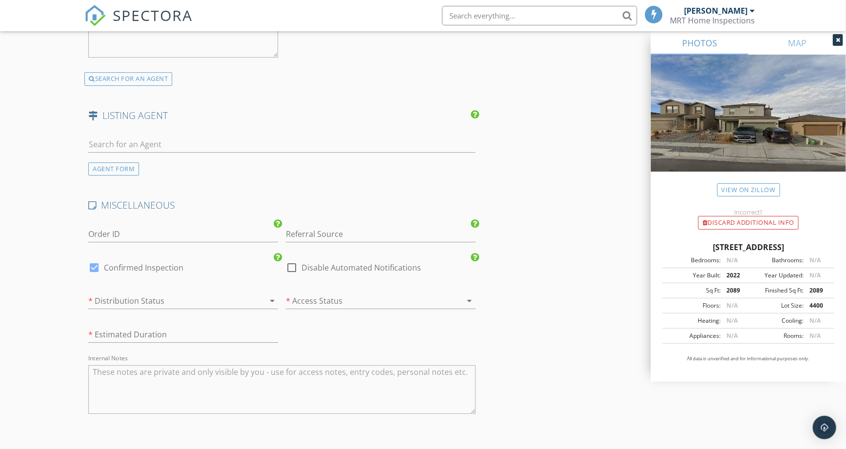
scroll to position [1571, 0]
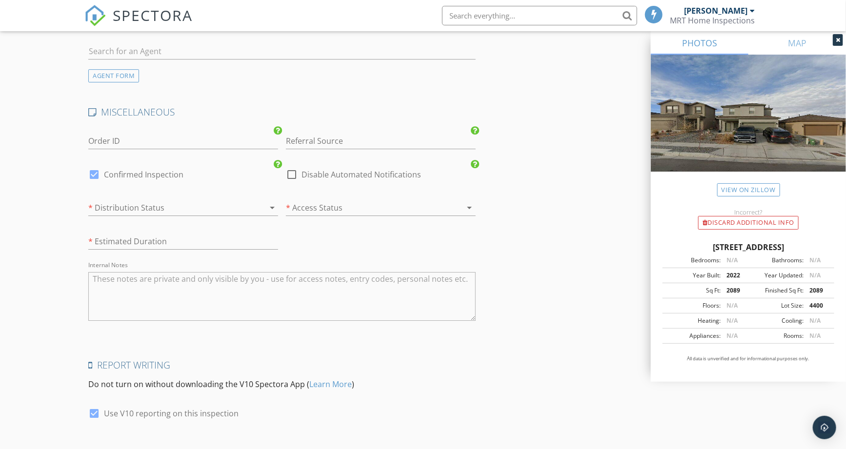
click at [129, 210] on div at bounding box center [169, 208] width 162 height 16
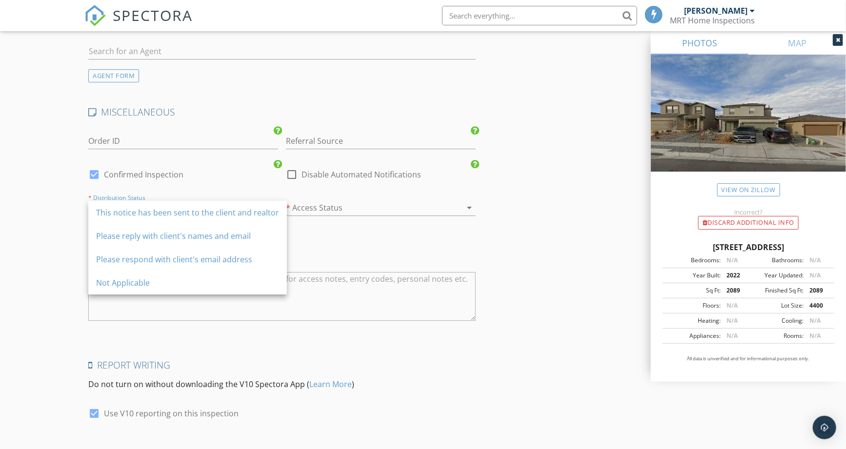
click at [129, 210] on div "This notice has been sent to the client and realtor" at bounding box center [187, 213] width 183 height 12
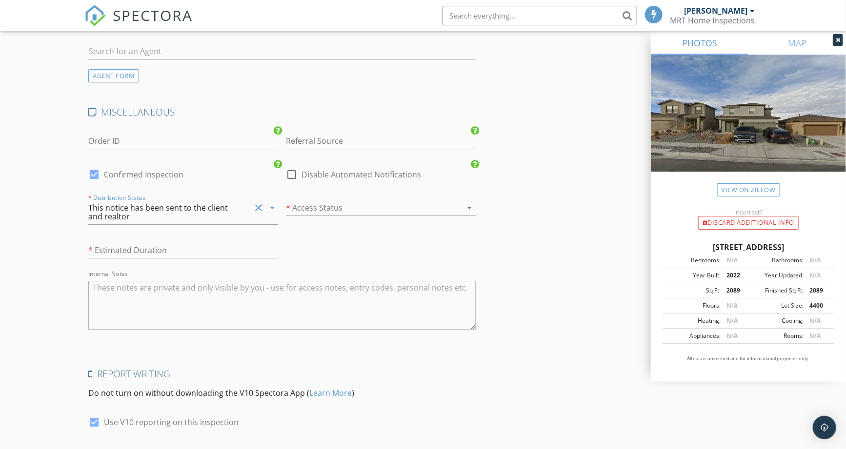
click at [314, 210] on div at bounding box center [367, 208] width 162 height 16
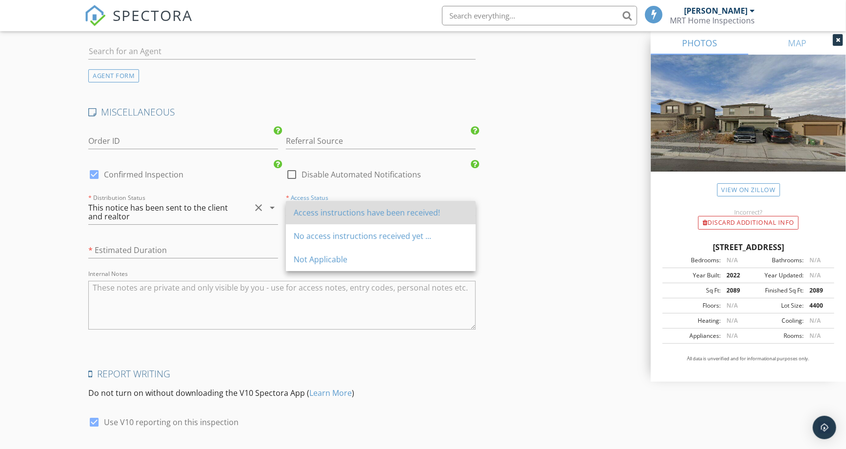
click at [322, 215] on div "Access instructions have been received!" at bounding box center [381, 213] width 174 height 12
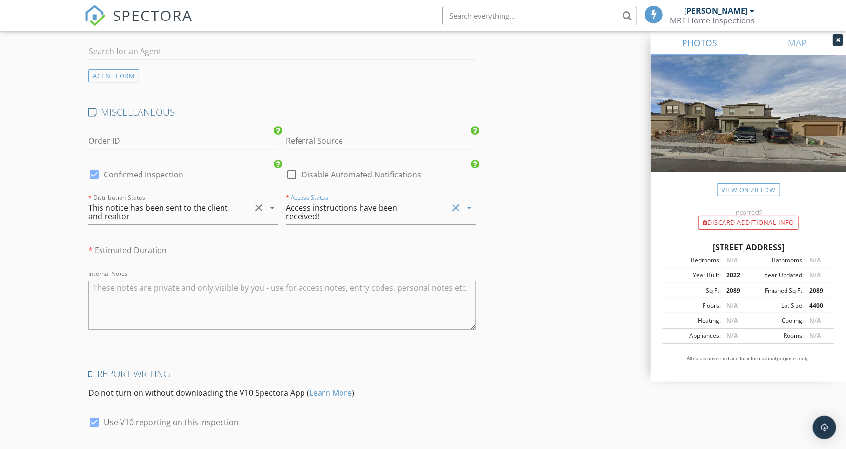
click at [217, 240] on div "* Estimated Duration" at bounding box center [183, 252] width 190 height 32
click at [196, 255] on input "text" at bounding box center [183, 250] width 190 height 16
type input "about 1 hour and 45 minutes"
click at [335, 250] on div "MISCELLANEOUS Order ID Referral Source Spectora Request check_box Confirmed Ins…" at bounding box center [281, 225] width 394 height 238
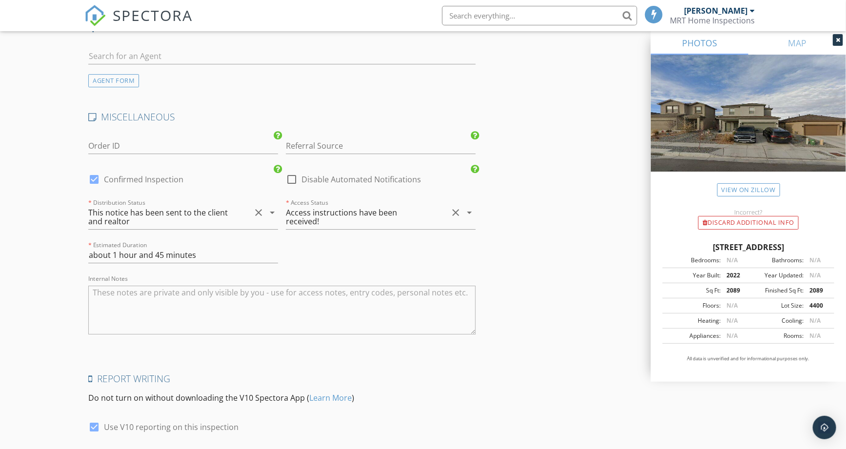
scroll to position [1644, 0]
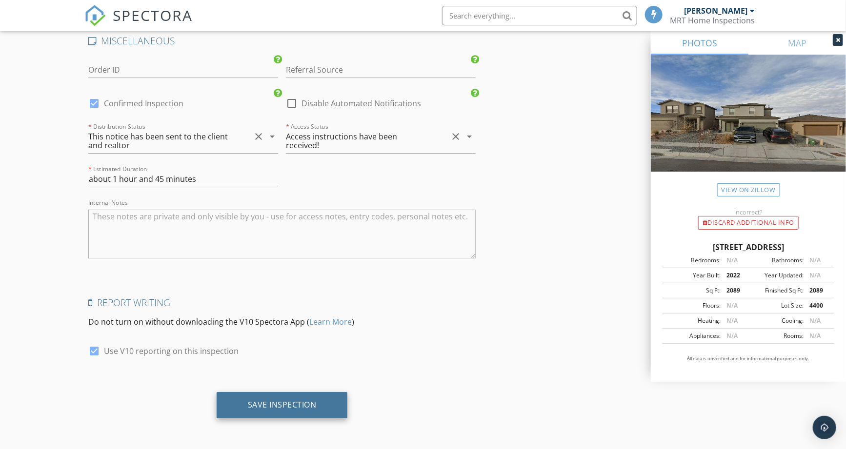
click at [295, 400] on div "Save Inspection" at bounding box center [282, 405] width 69 height 10
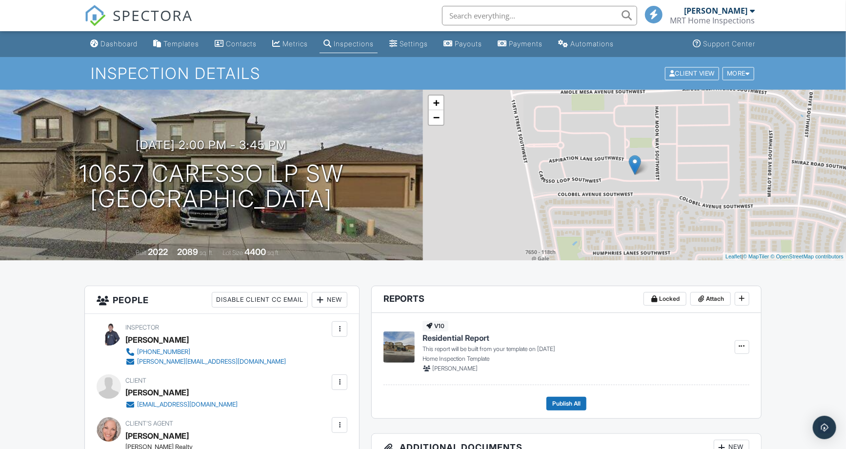
click at [130, 43] on div "Dashboard" at bounding box center [118, 43] width 37 height 8
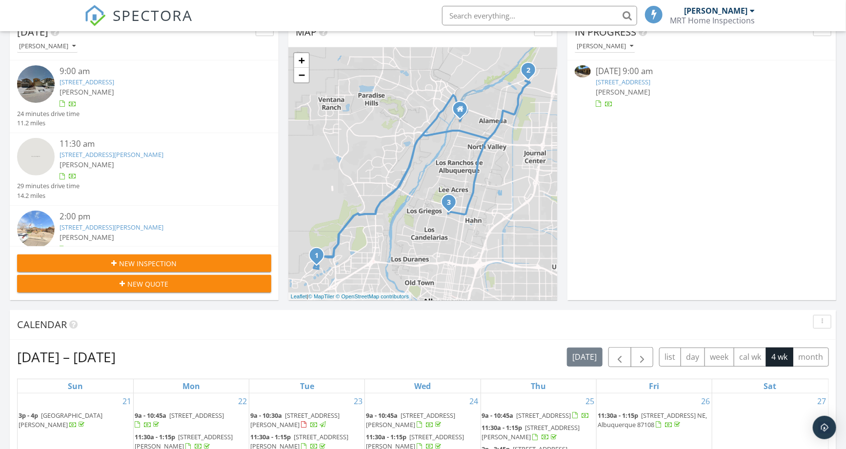
scroll to position [108, 0]
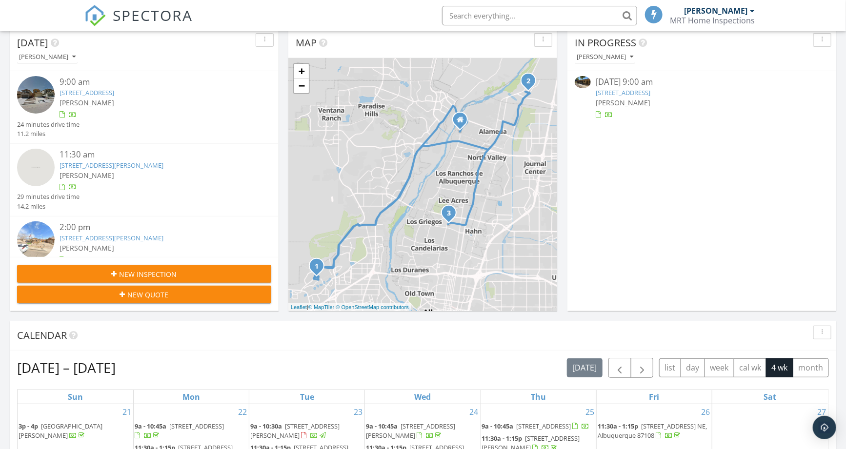
click at [145, 274] on span "New Inspection" at bounding box center [148, 274] width 58 height 10
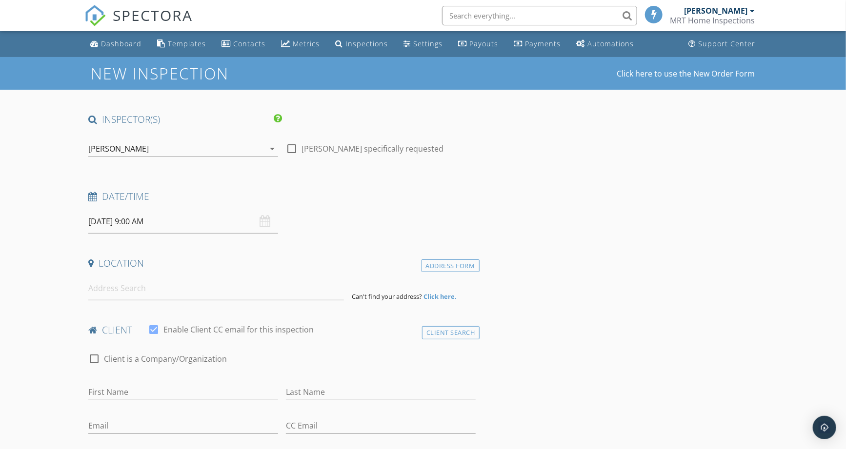
click at [106, 217] on input "[DATE] 9:00 AM" at bounding box center [183, 222] width 190 height 24
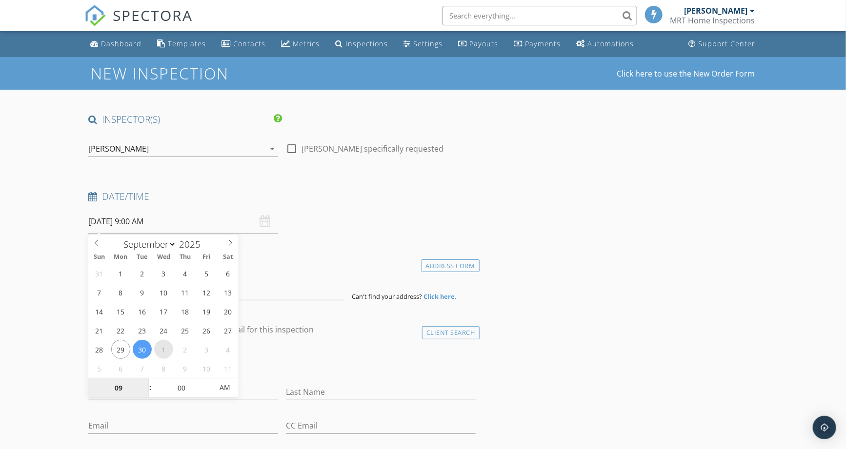
select select "9"
type input "[DATE] 9:00 AM"
type input "10"
type input "[DATE] 10:00 AM"
click at [145, 383] on span at bounding box center [145, 383] width 7 height 10
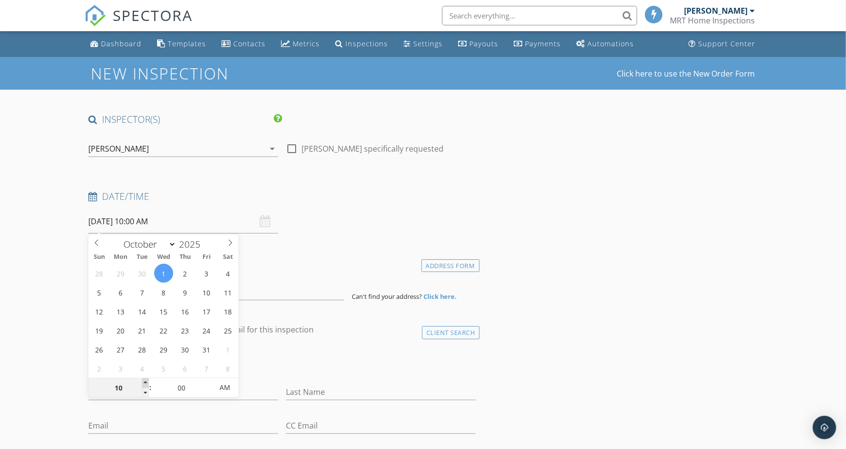
type input "11"
type input "[DATE] 11:00 AM"
click at [145, 383] on span at bounding box center [145, 383] width 7 height 10
type input "05"
type input "[DATE] 11:05 AM"
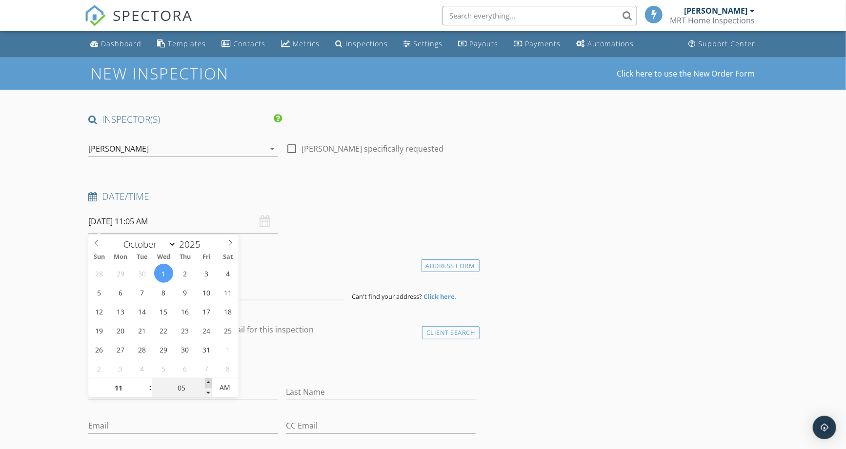
click at [205, 383] on span at bounding box center [208, 383] width 7 height 10
type input "10"
type input "[DATE] 11:10 AM"
click at [205, 383] on span at bounding box center [208, 383] width 7 height 10
type input "15"
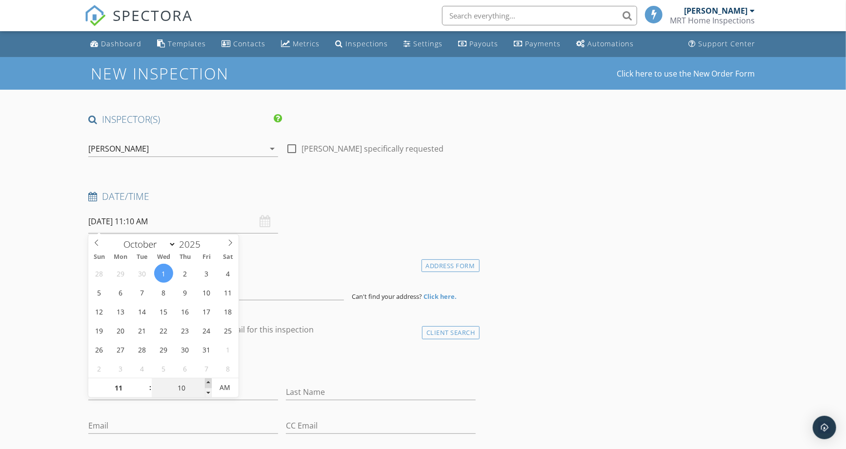
type input "[DATE] 11:15 AM"
click at [205, 383] on span at bounding box center [208, 383] width 7 height 10
type input "20"
type input "[DATE] 11:20 AM"
click at [205, 383] on span at bounding box center [208, 383] width 7 height 10
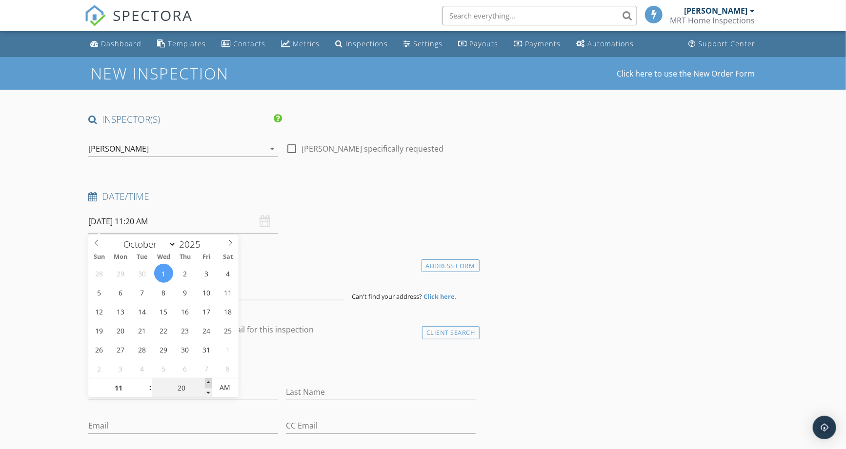
type input "25"
type input "[DATE] 11:25 AM"
click at [205, 383] on span at bounding box center [208, 383] width 7 height 10
type input "30"
type input "[DATE] 11:30 AM"
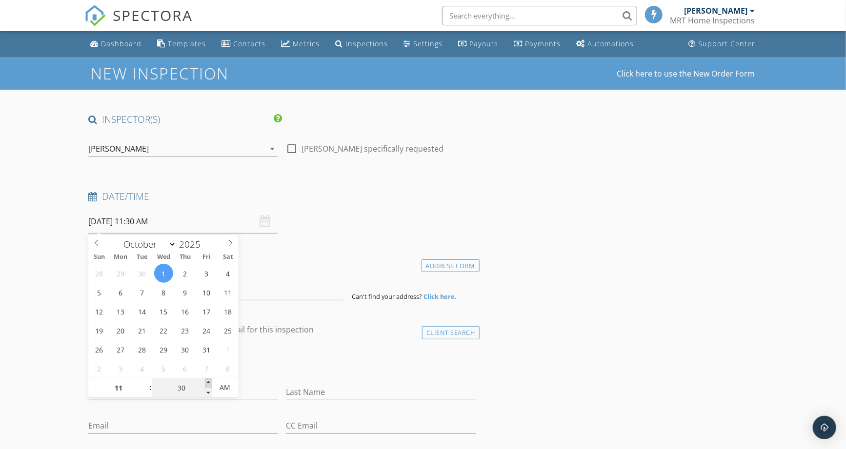
click at [205, 383] on span at bounding box center [208, 383] width 7 height 10
drag, startPoint x: 279, startPoint y: 291, endPoint x: 291, endPoint y: 282, distance: 14.6
click at [284, 289] on input at bounding box center [215, 288] width 255 height 24
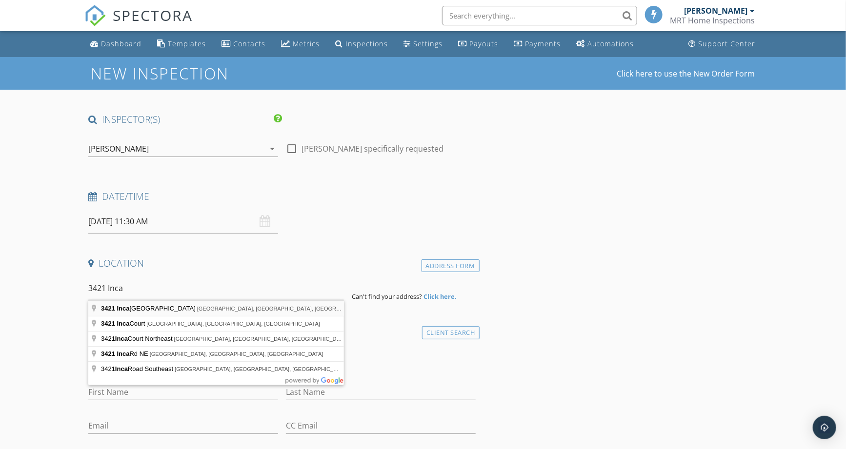
type input "3421 Inca St NE, Albuquerque, NM, USA"
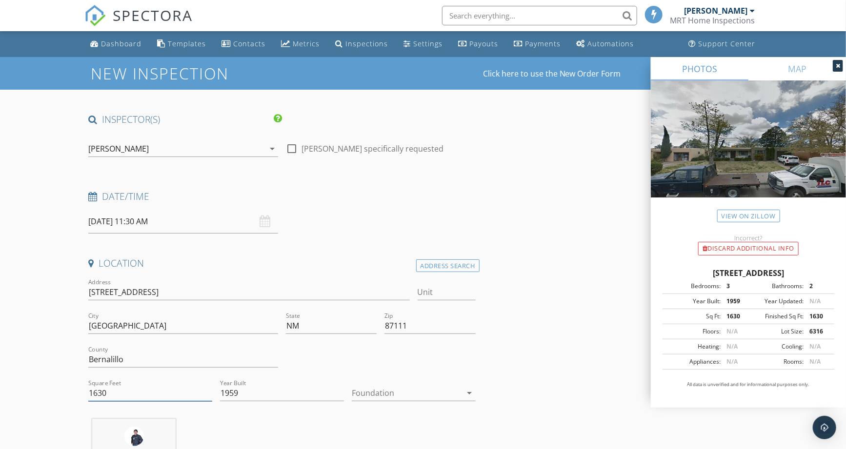
click at [128, 391] on input "1630" at bounding box center [150, 393] width 124 height 16
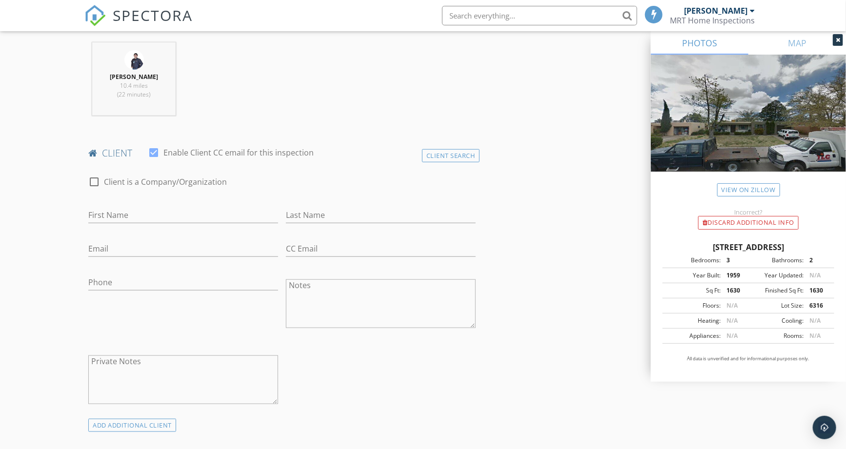
scroll to position [379, 0]
type input "1605"
click at [162, 208] on input "First Name" at bounding box center [183, 213] width 190 height 16
type input "[PERSON_NAME]"
click at [309, 209] on input "Last Name" at bounding box center [381, 213] width 190 height 16
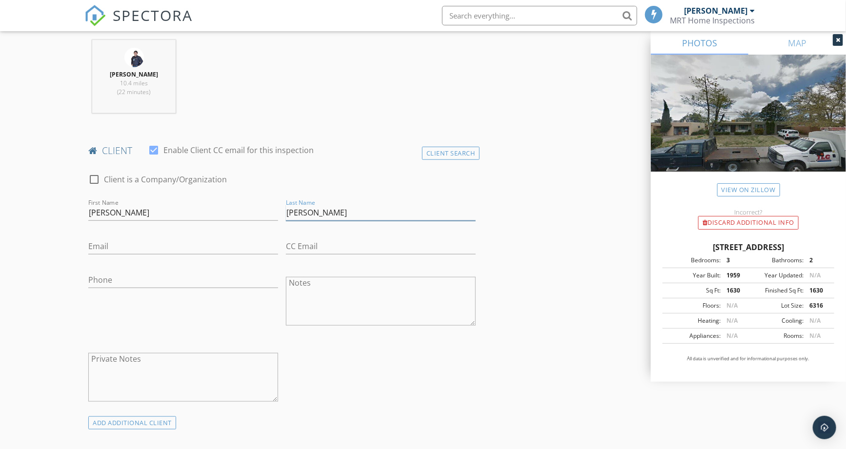
type input "[PERSON_NAME]"
click at [184, 252] on input "Email" at bounding box center [183, 246] width 190 height 16
paste input "[EMAIL_ADDRESS][DOMAIN_NAME]"
type input "[EMAIL_ADDRESS][DOMAIN_NAME]"
click at [415, 348] on div "check_box_outline_blank Client is a Company/Organization First Name Meghan Last…" at bounding box center [281, 290] width 394 height 253
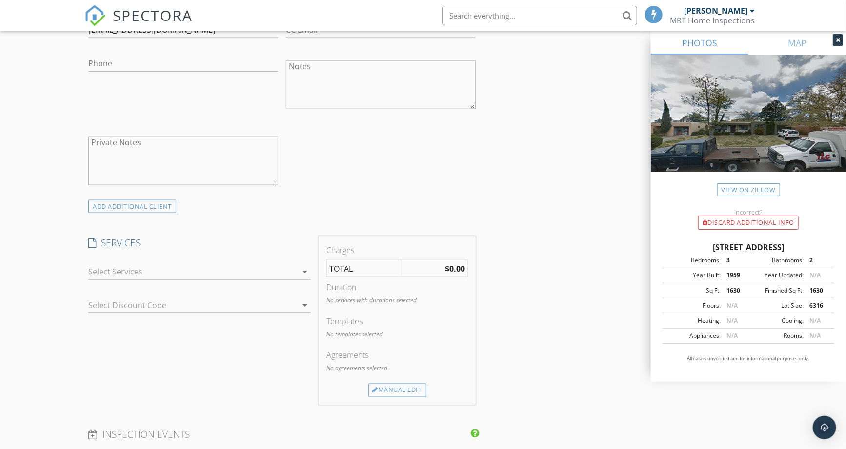
scroll to position [596, 0]
click at [145, 272] on div at bounding box center [192, 271] width 209 height 16
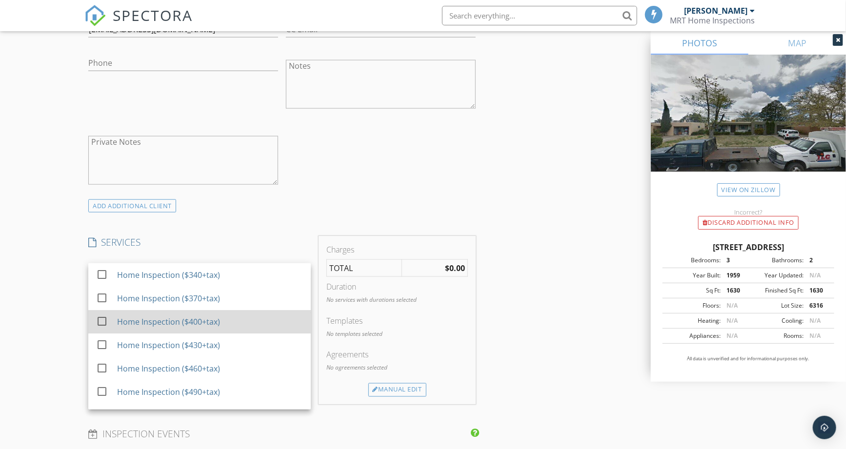
click at [101, 326] on div at bounding box center [102, 321] width 17 height 17
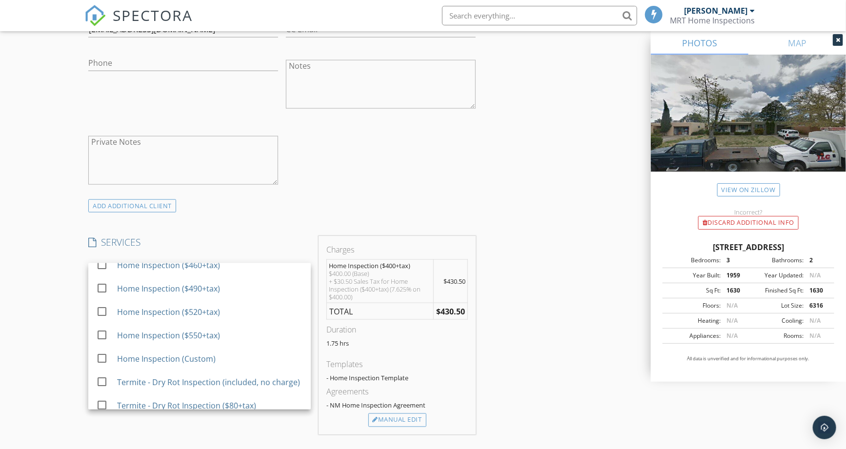
scroll to position [108, 0]
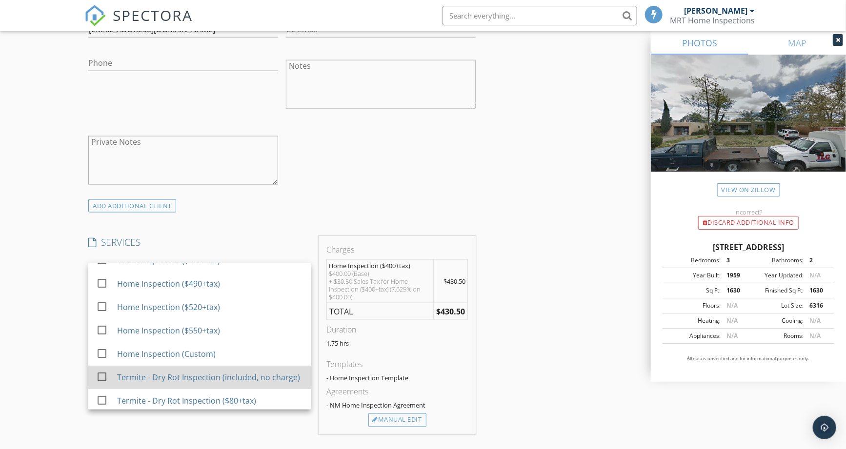
click at [104, 385] on div at bounding box center [102, 377] width 17 height 17
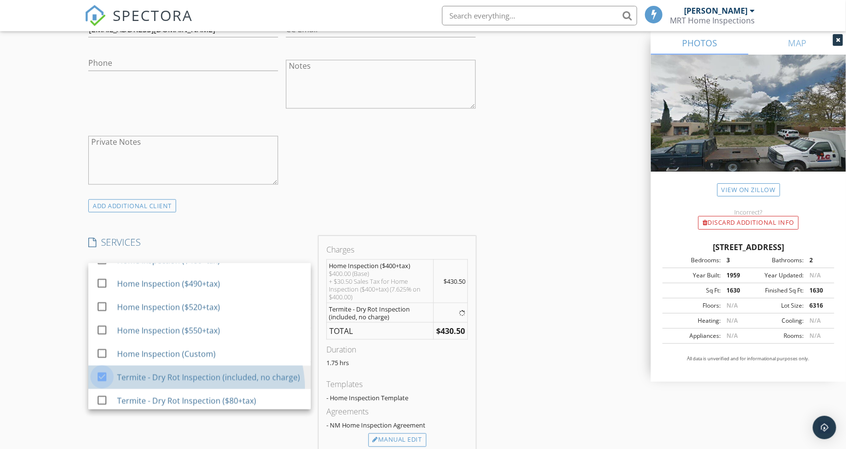
click at [65, 383] on div "New Inspection Click here to use the New Order Form INSPECTOR(S) check_box Tyle…" at bounding box center [423, 359] width 846 height 1796
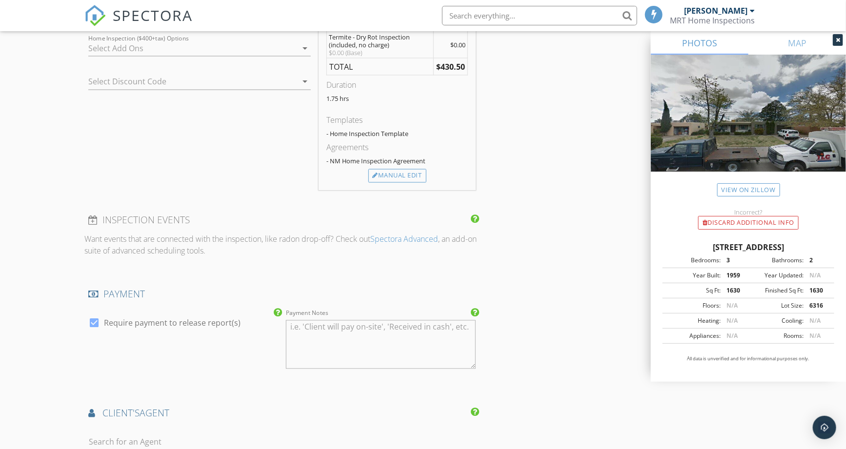
scroll to position [921, 0]
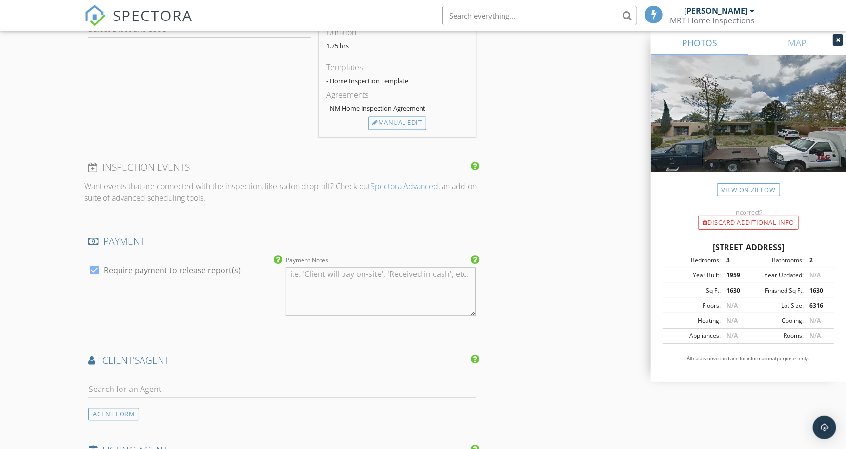
click at [226, 377] on div at bounding box center [281, 392] width 387 height 32
click at [216, 387] on input "text" at bounding box center [281, 390] width 387 height 16
type input "[PERSON_NAME]"
click at [120, 420] on li "[PERSON_NAME]" at bounding box center [282, 411] width 386 height 27
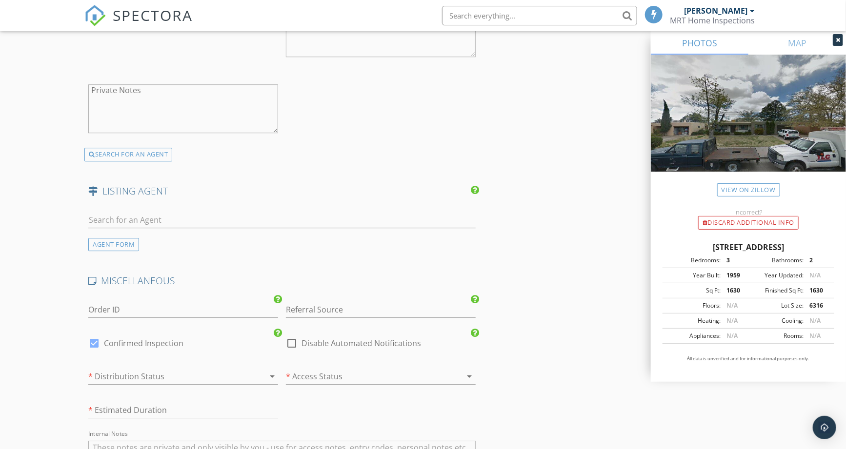
scroll to position [1463, 0]
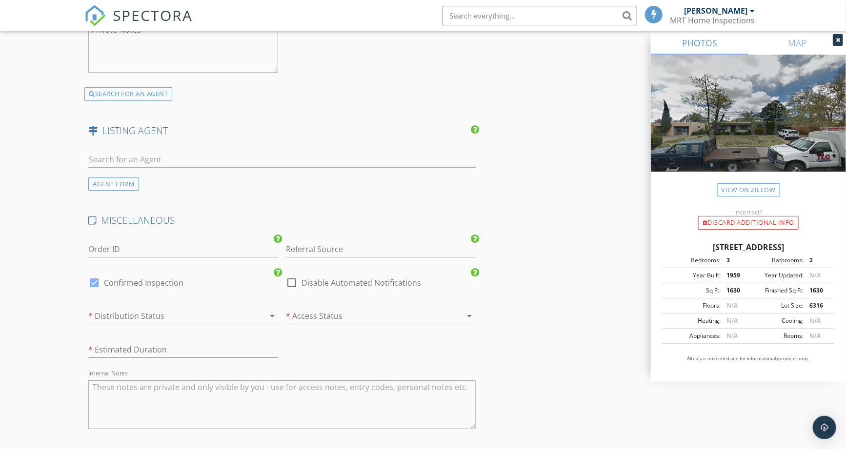
click at [143, 315] on div at bounding box center [169, 316] width 162 height 16
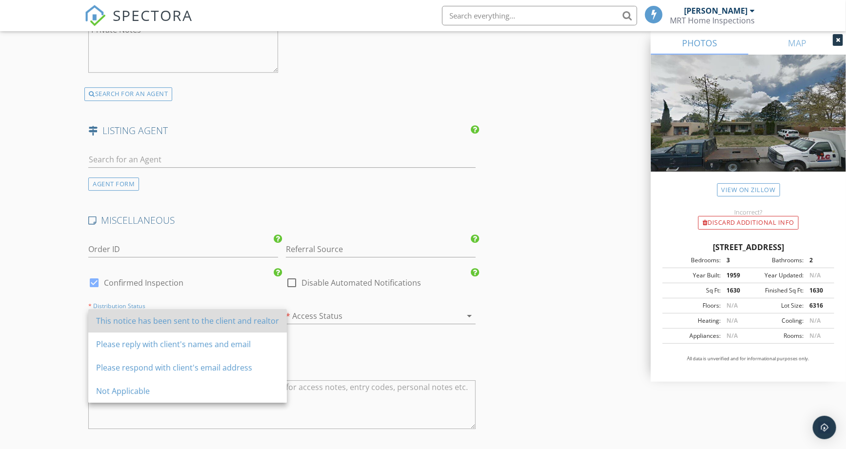
click at [143, 315] on div "This notice has been sent to the client and realtor" at bounding box center [187, 321] width 183 height 12
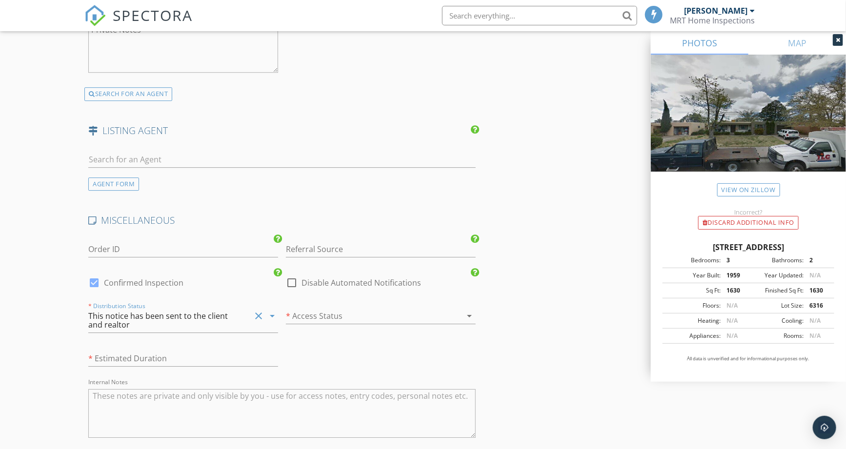
click at [313, 315] on div at bounding box center [367, 316] width 162 height 16
click at [322, 324] on div "Access instructions have been received!" at bounding box center [381, 321] width 174 height 12
drag, startPoint x: 213, startPoint y: 353, endPoint x: 219, endPoint y: 353, distance: 6.8
click at [215, 353] on input "text" at bounding box center [183, 359] width 190 height 16
type input "about 1 hour and 45 minutes"
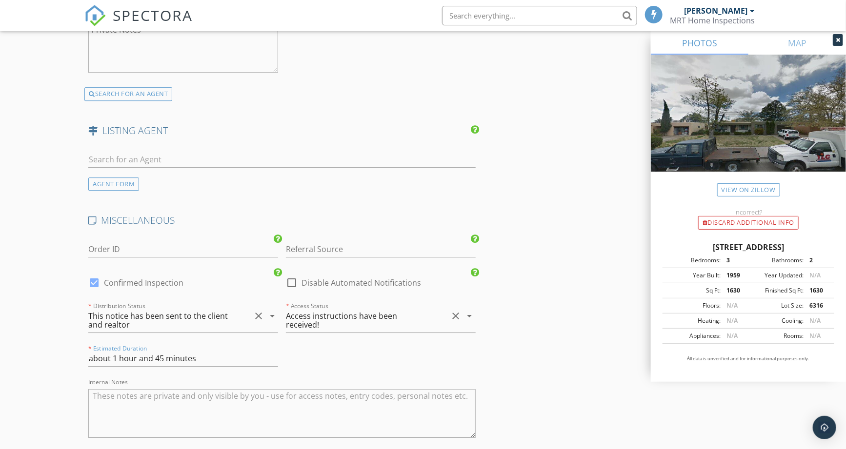
click at [345, 360] on div "MISCELLANEOUS Order ID Referral Source Spectora Request check_box Confirmed Ins…" at bounding box center [281, 333] width 394 height 238
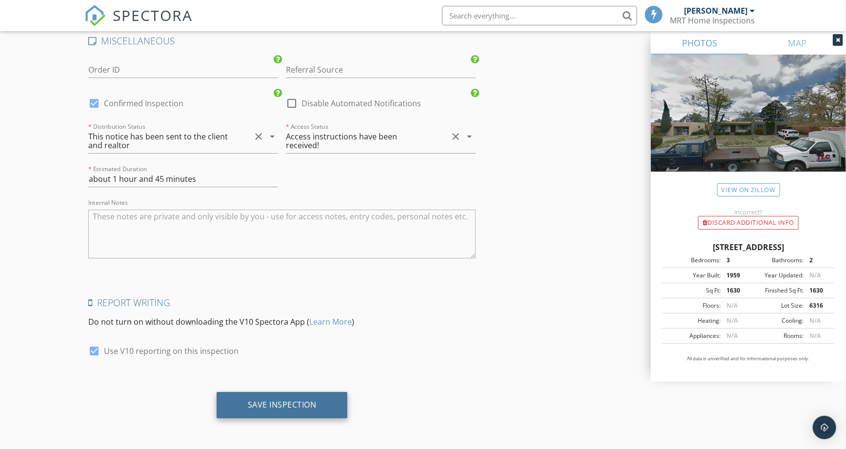
scroll to position [1644, 0]
drag, startPoint x: 266, startPoint y: 406, endPoint x: 272, endPoint y: 407, distance: 6.5
click at [267, 405] on div "Save Inspection" at bounding box center [282, 405] width 69 height 10
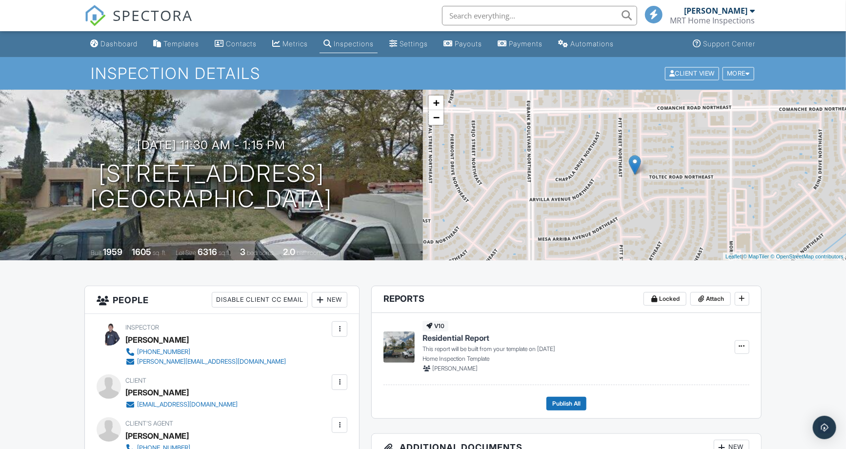
click at [105, 46] on div "Dashboard" at bounding box center [118, 43] width 37 height 8
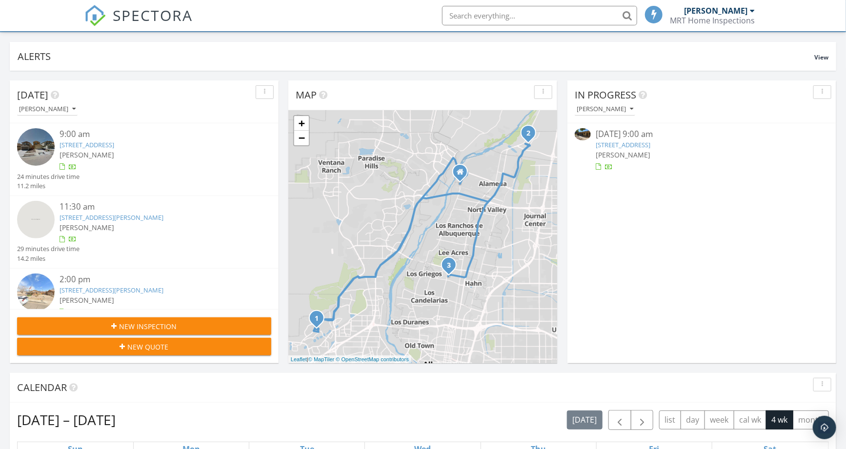
scroll to position [54, 0]
